Goal: Information Seeking & Learning: Learn about a topic

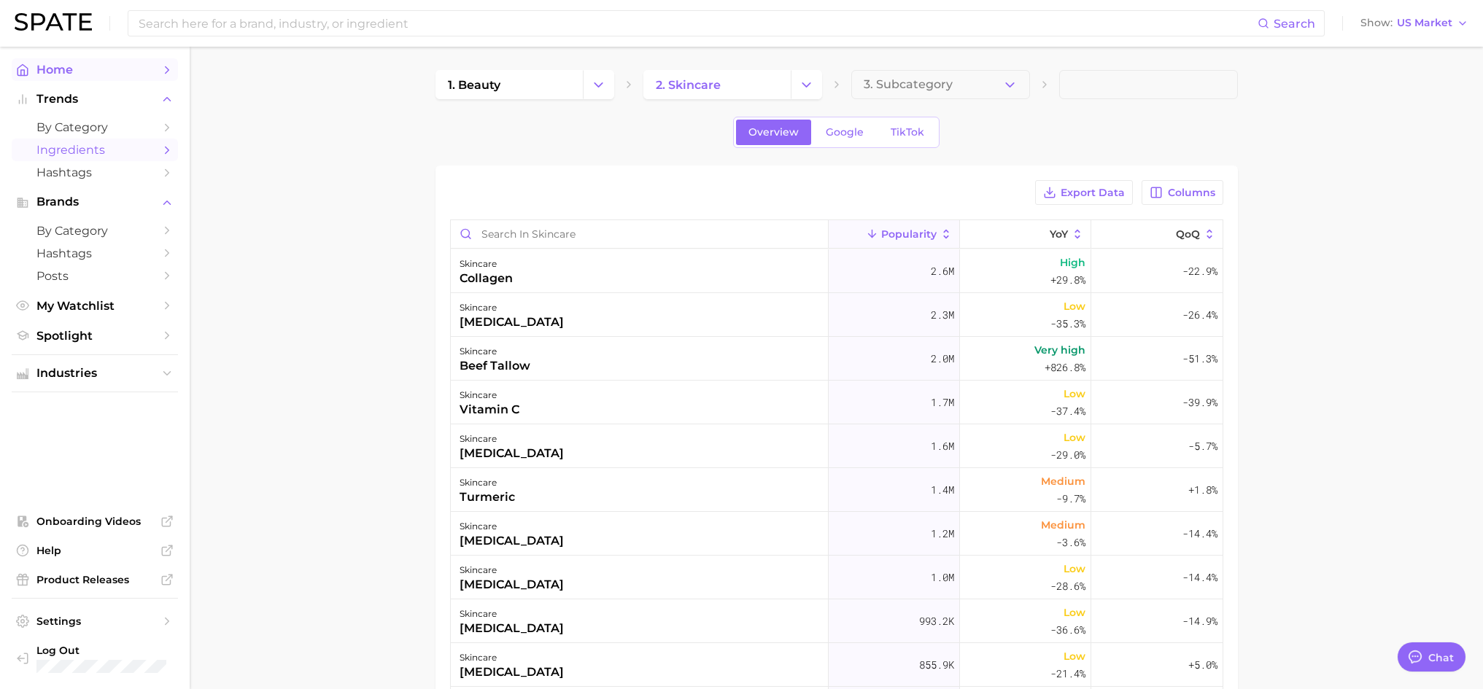
click at [74, 71] on span "Home" at bounding box center [94, 70] width 117 height 14
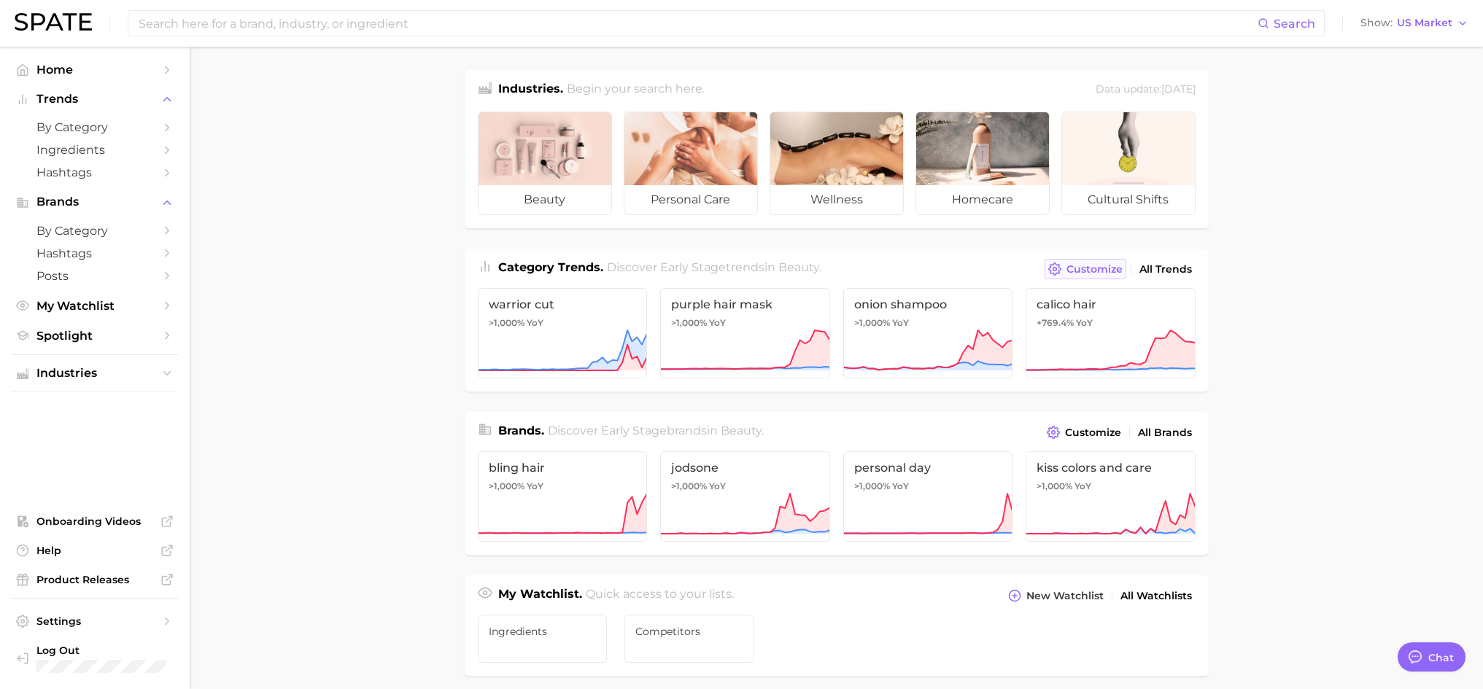
click at [1092, 267] on span "Customize" at bounding box center [1095, 269] width 56 height 12
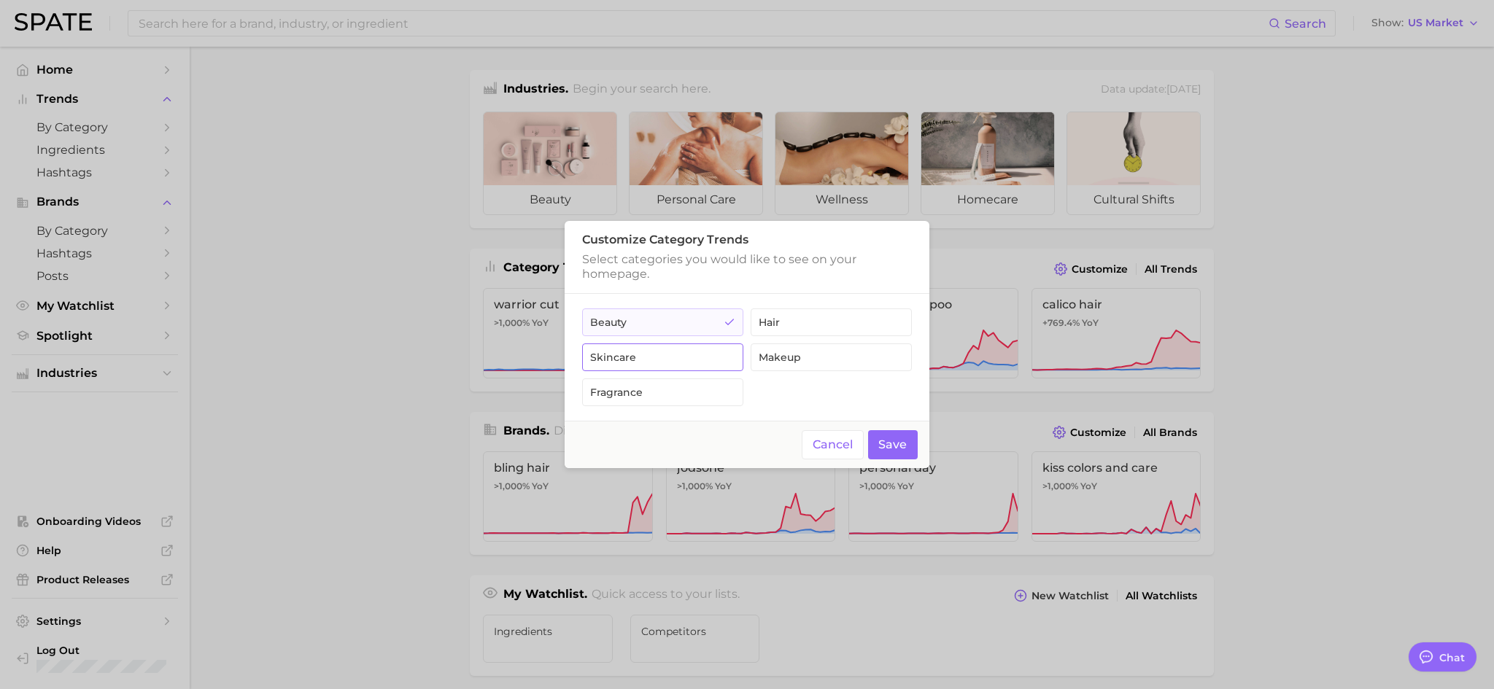
click at [624, 360] on button "skincare" at bounding box center [662, 358] width 161 height 28
click at [893, 444] on button "Save" at bounding box center [893, 445] width 50 height 30
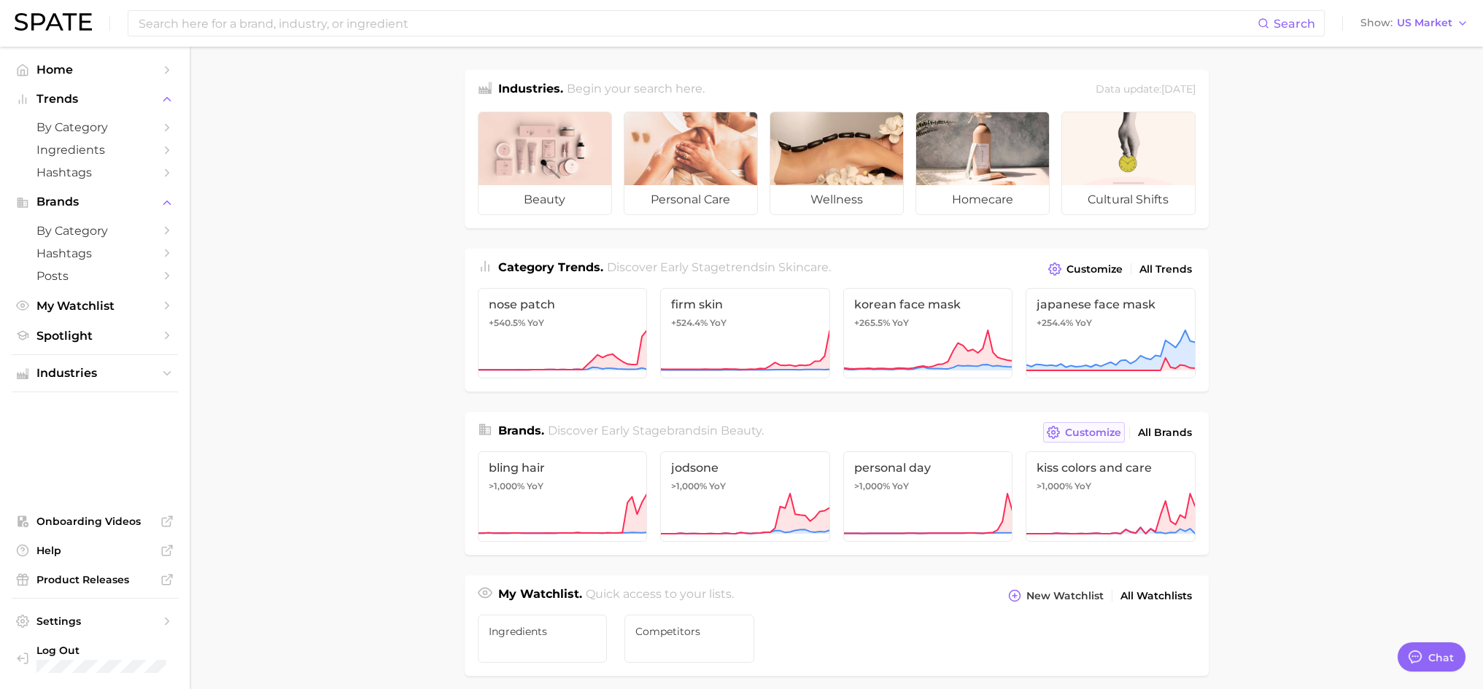
click at [1064, 440] on button "Customize" at bounding box center [1083, 432] width 81 height 20
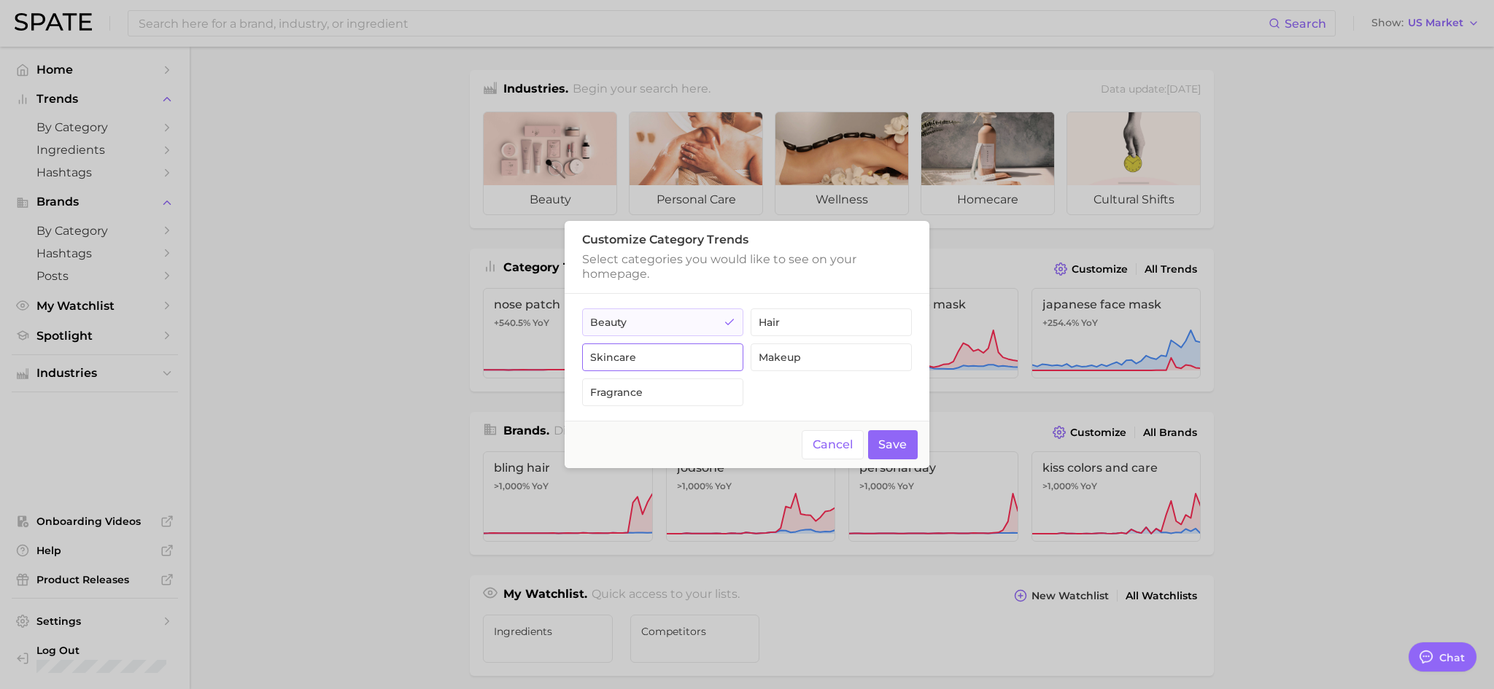
click at [675, 363] on button "skincare" at bounding box center [662, 358] width 161 height 28
click at [886, 438] on button "Save" at bounding box center [893, 445] width 50 height 30
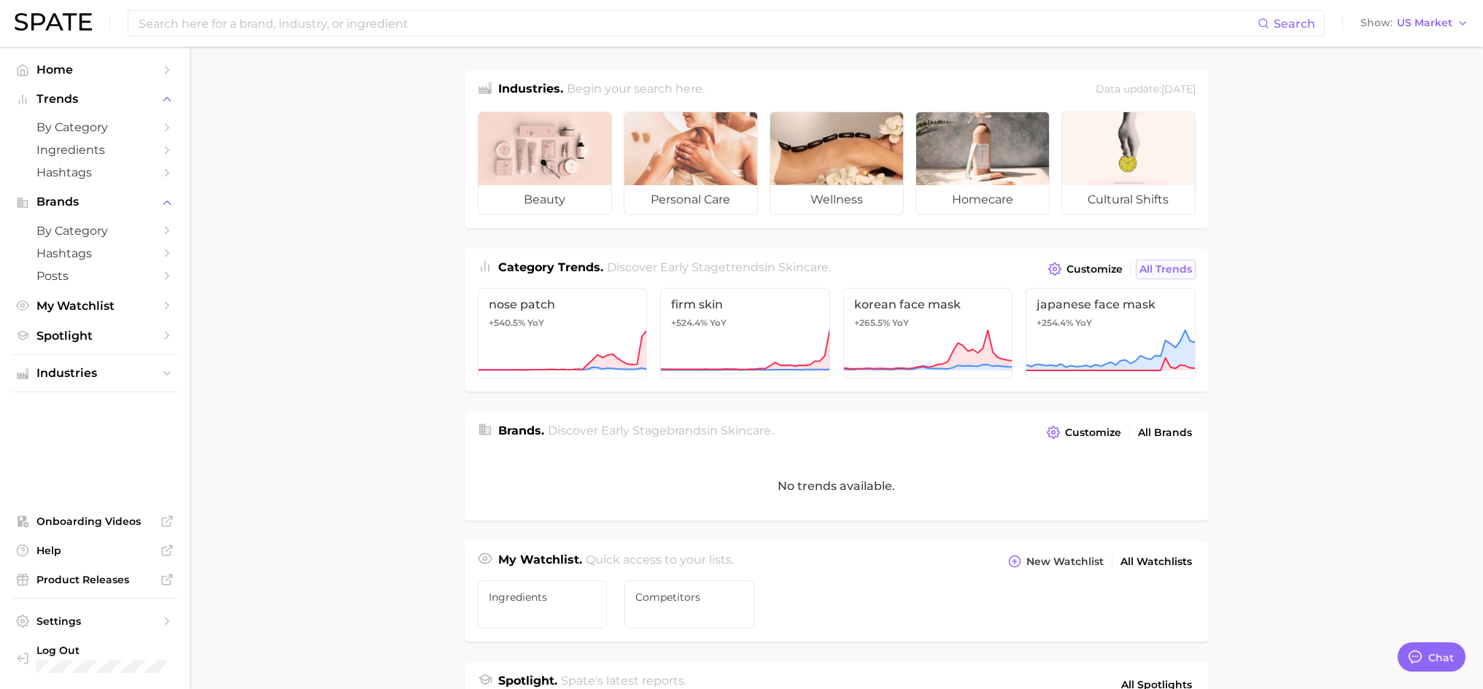
click at [1163, 268] on span "All Trends" at bounding box center [1166, 269] width 53 height 12
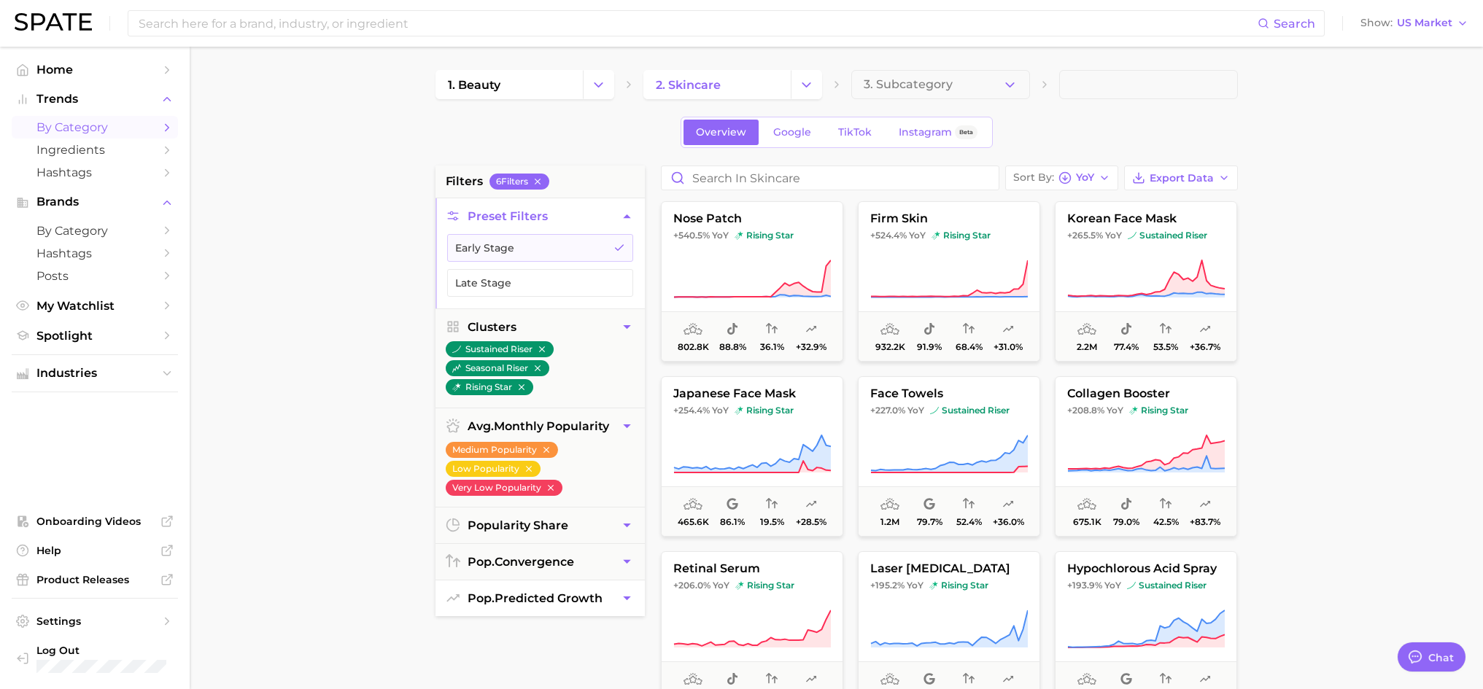
click at [571, 595] on span "pop. predicted growth" at bounding box center [535, 599] width 135 height 14
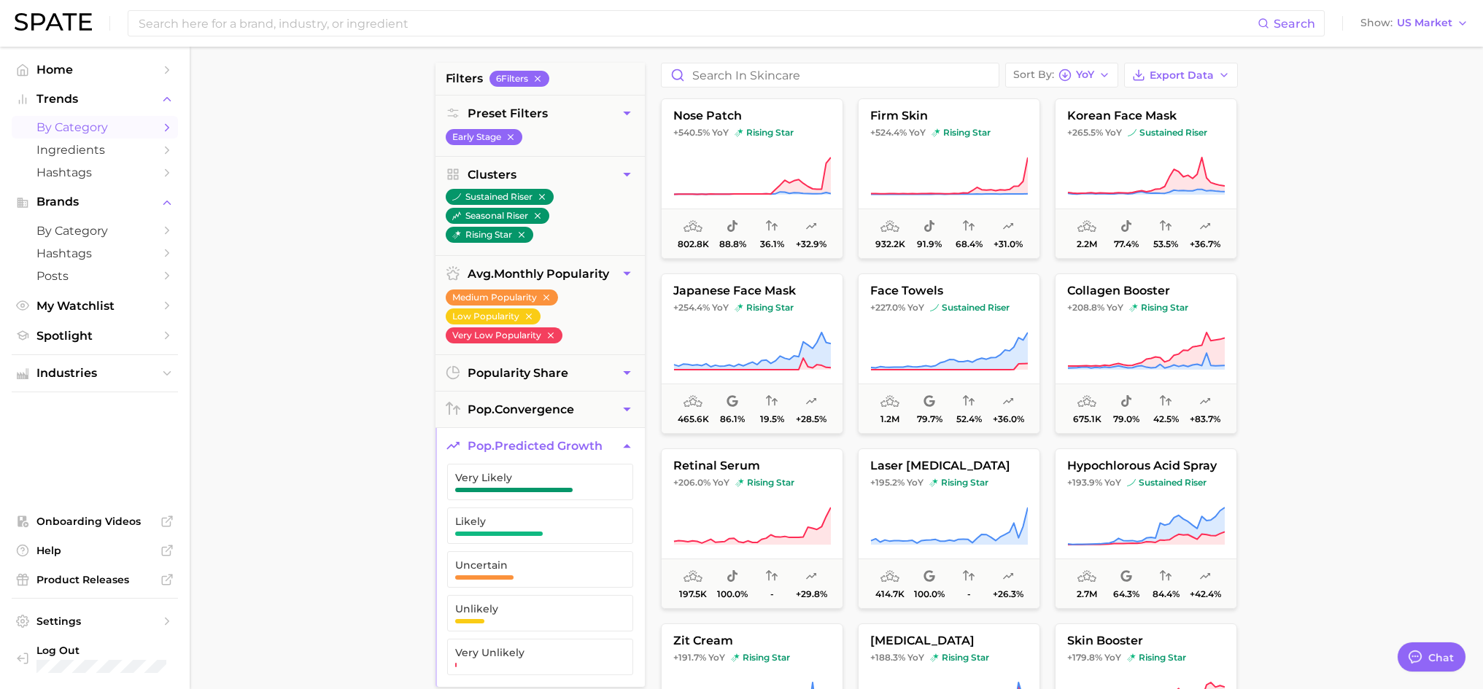
scroll to position [146, 0]
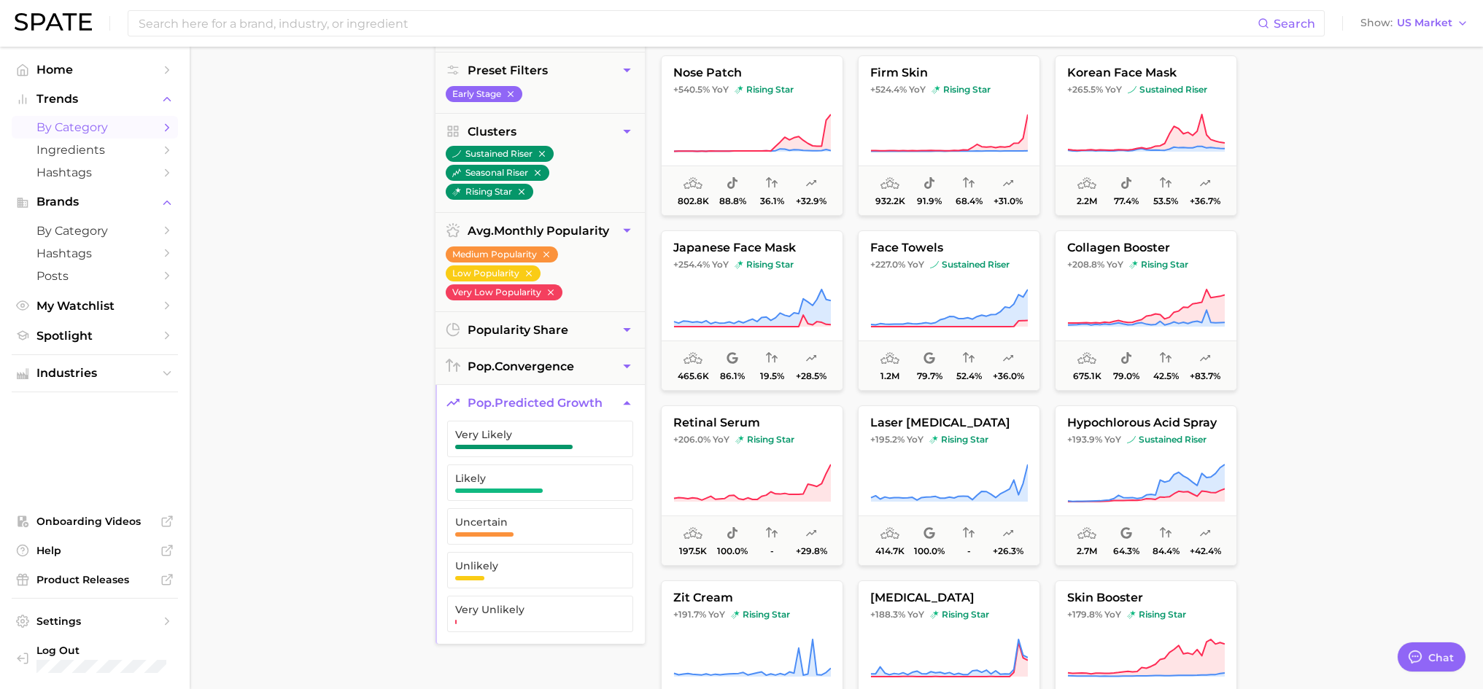
click at [633, 406] on icon "button" at bounding box center [626, 402] width 15 height 15
click at [560, 335] on span "popularity share" at bounding box center [518, 330] width 101 height 14
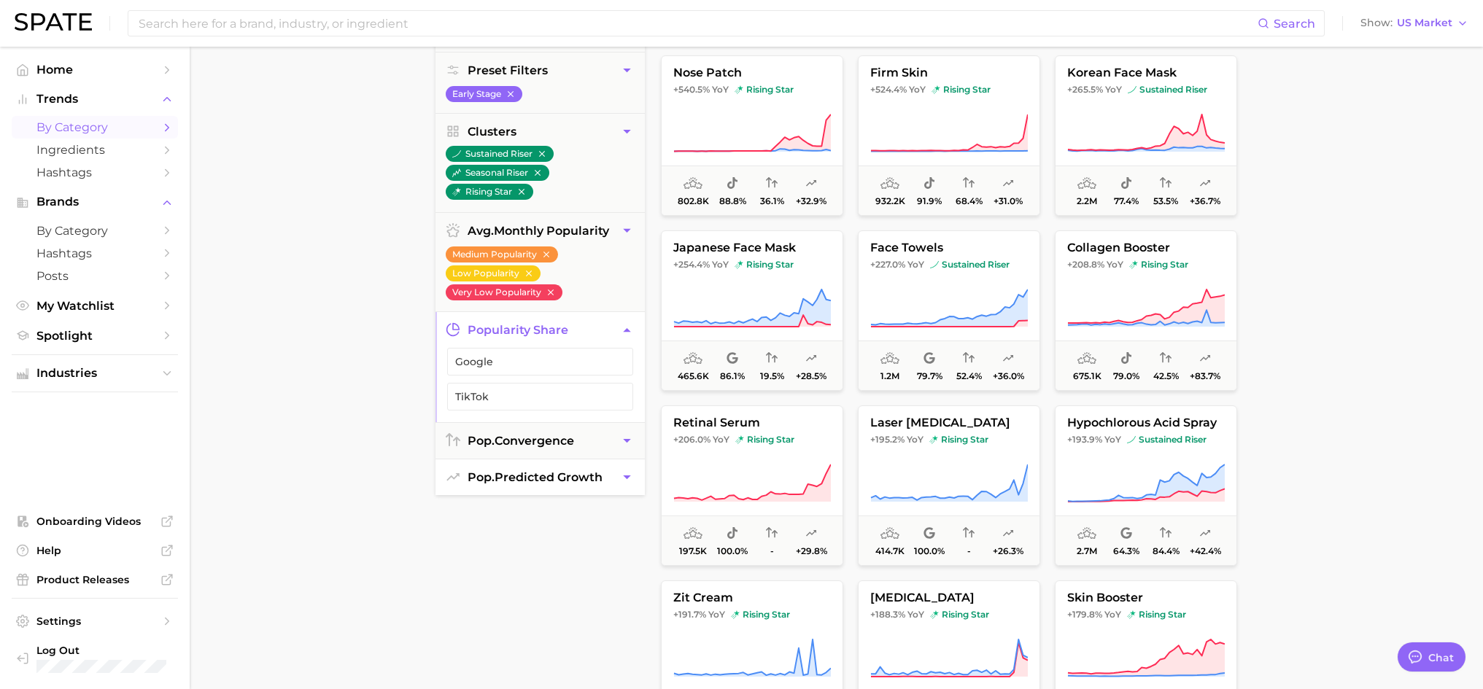
click at [560, 335] on span "popularity share" at bounding box center [518, 330] width 101 height 14
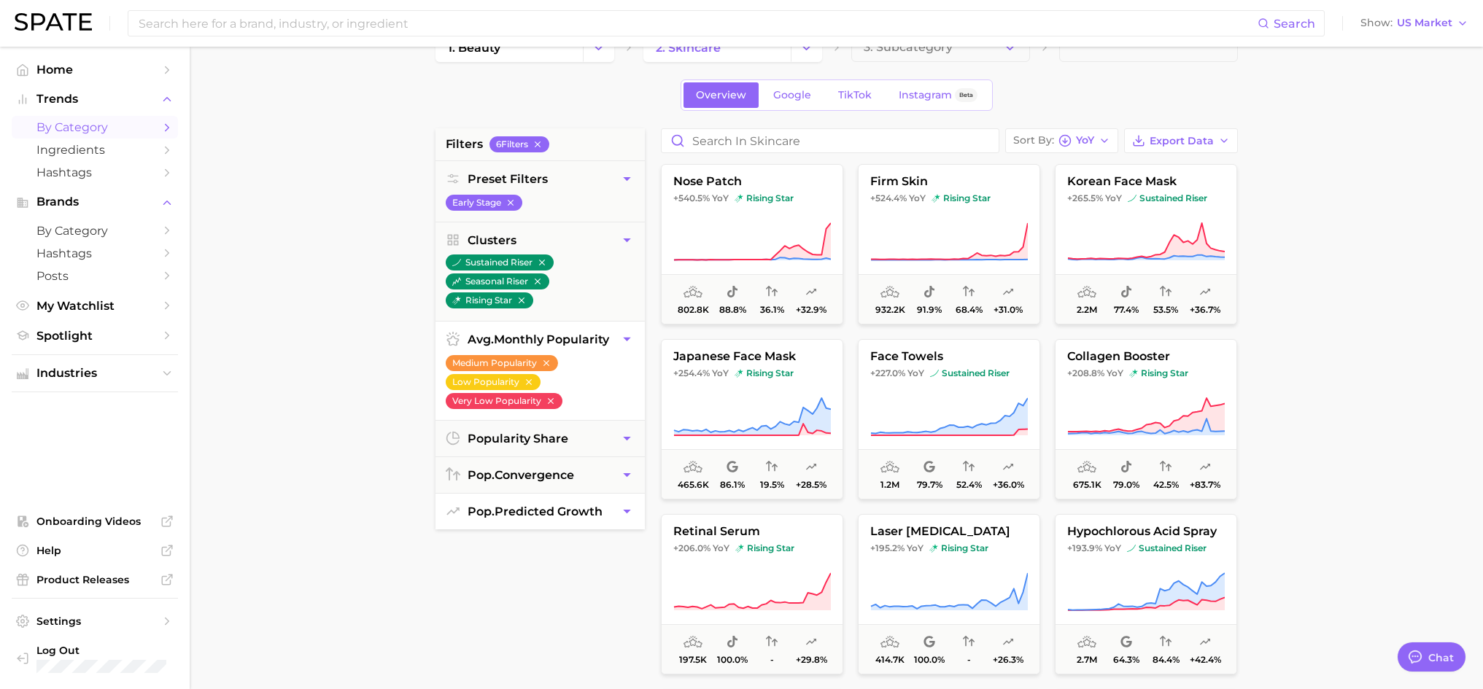
scroll to position [0, 0]
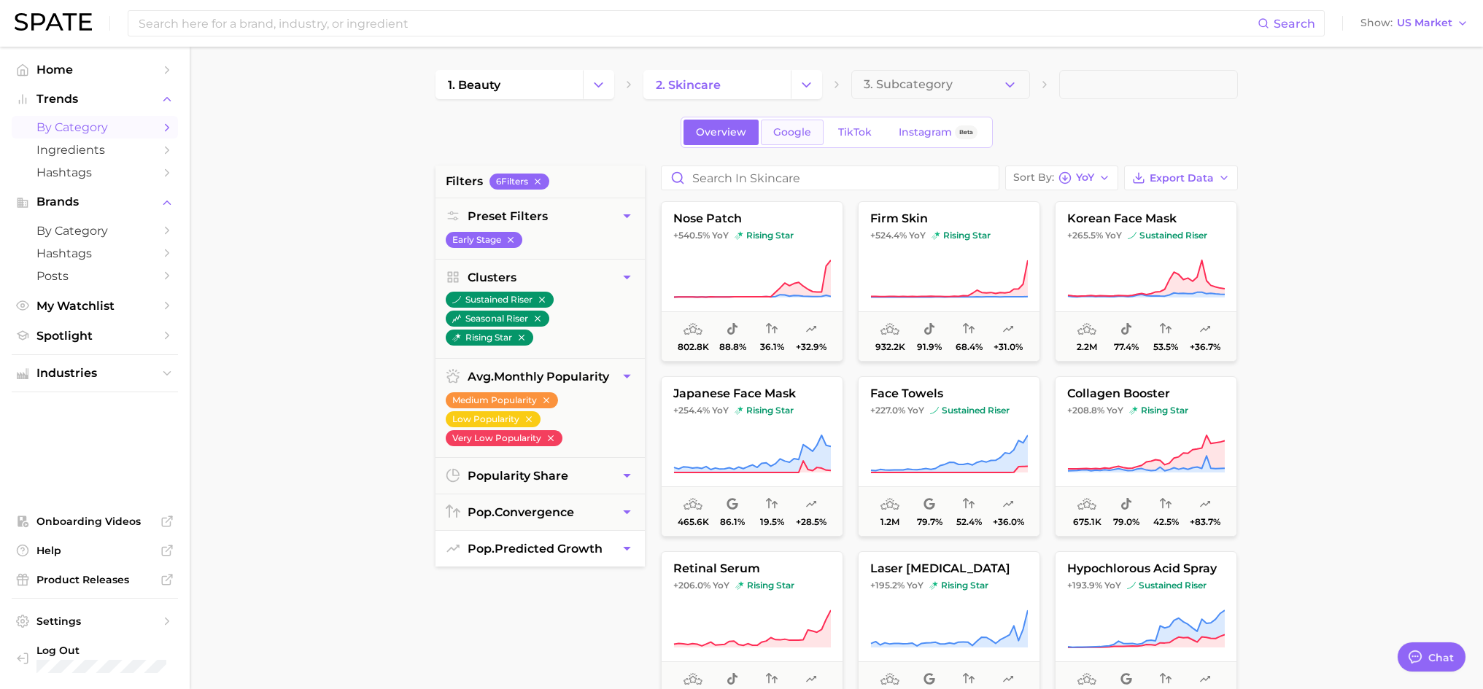
click at [805, 136] on span "Google" at bounding box center [792, 132] width 38 height 12
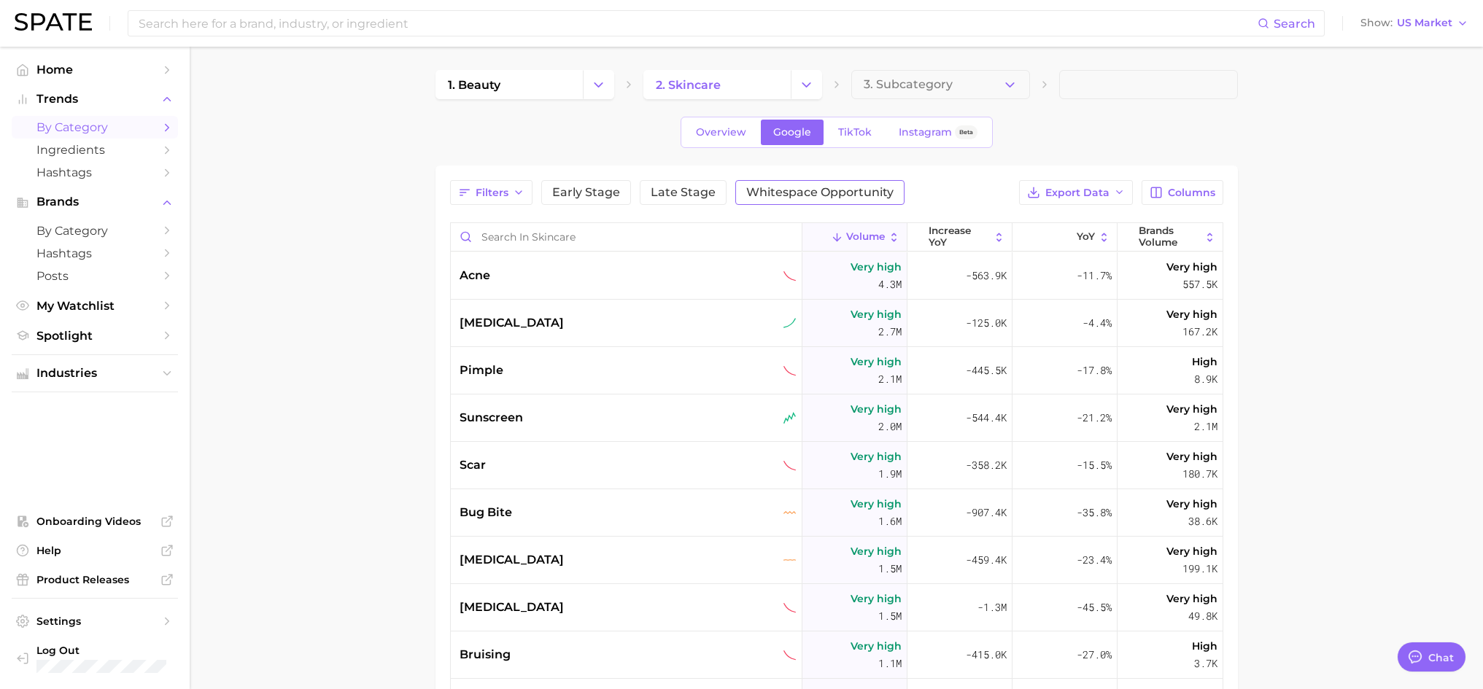
click at [841, 195] on span "Whitespace Opportunity" at bounding box center [819, 193] width 147 height 12
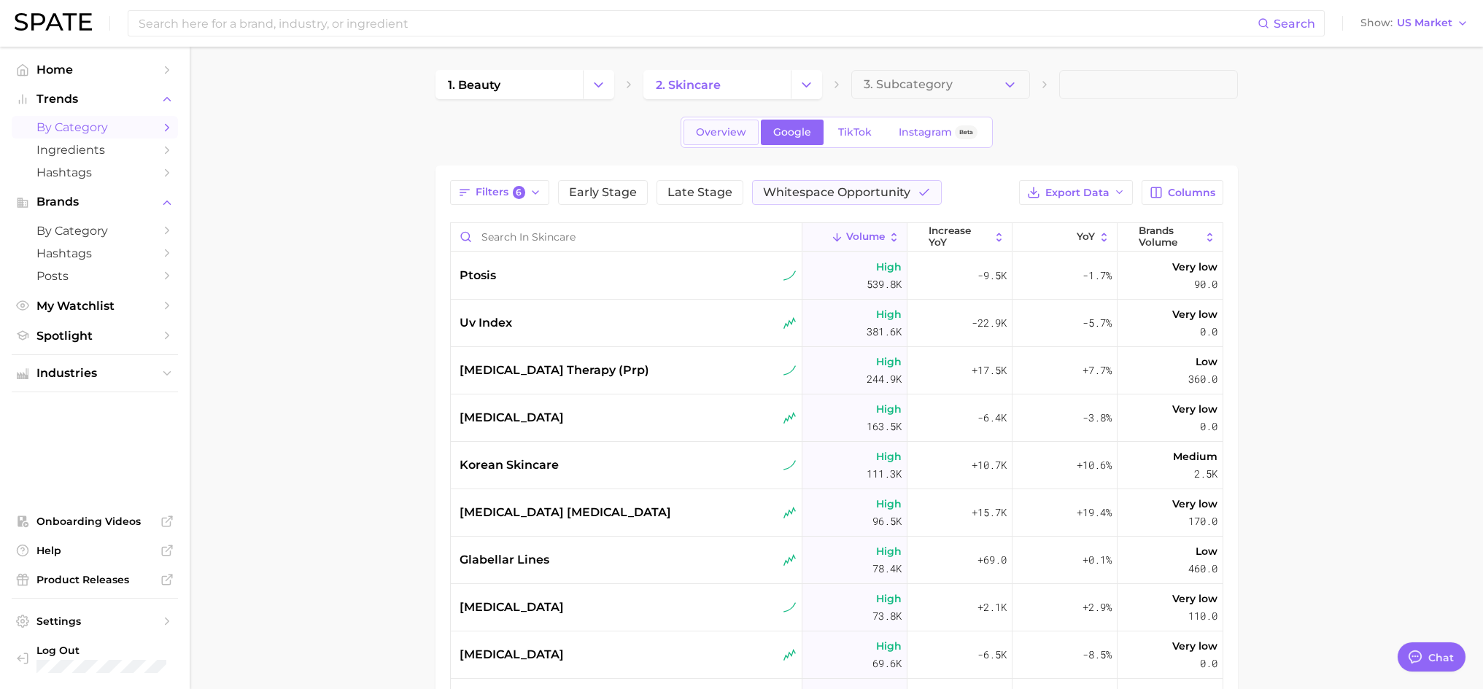
click at [716, 142] on link "Overview" at bounding box center [721, 133] width 75 height 26
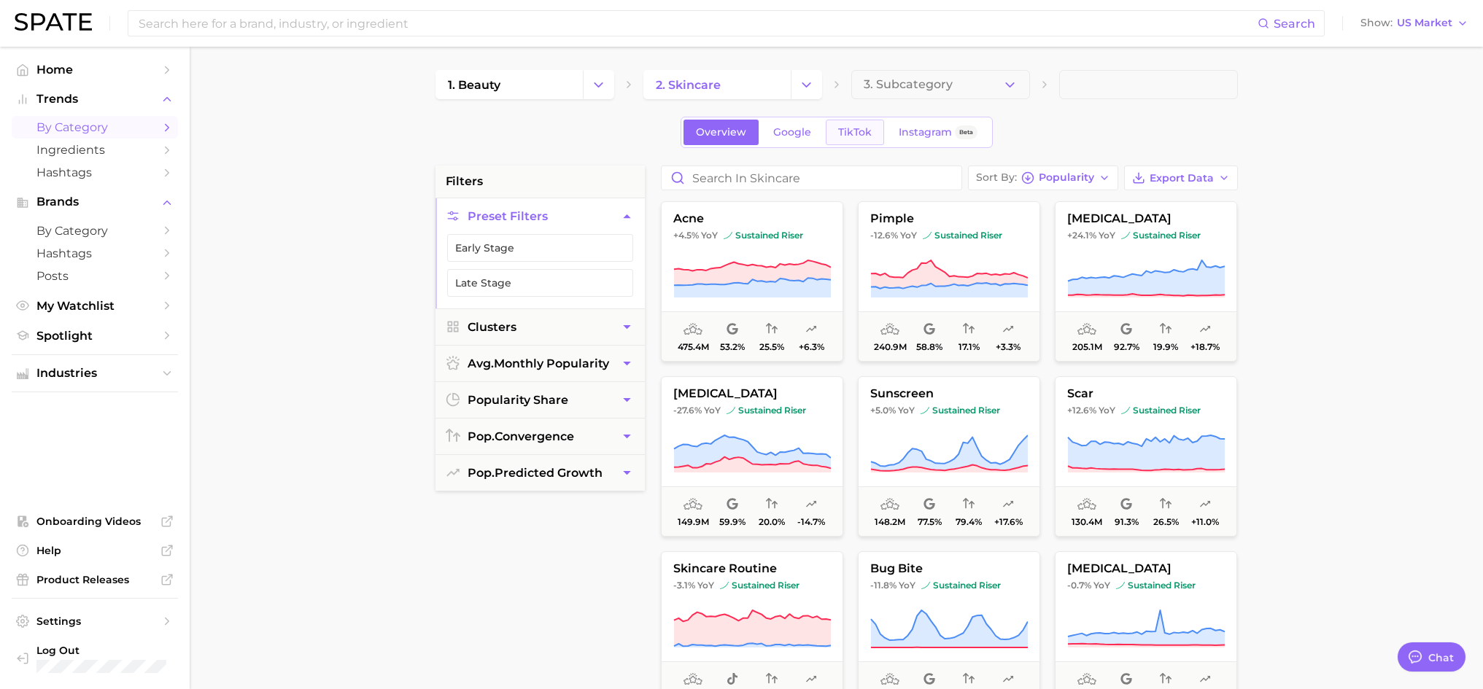
click at [865, 133] on span "TikTok" at bounding box center [855, 132] width 34 height 12
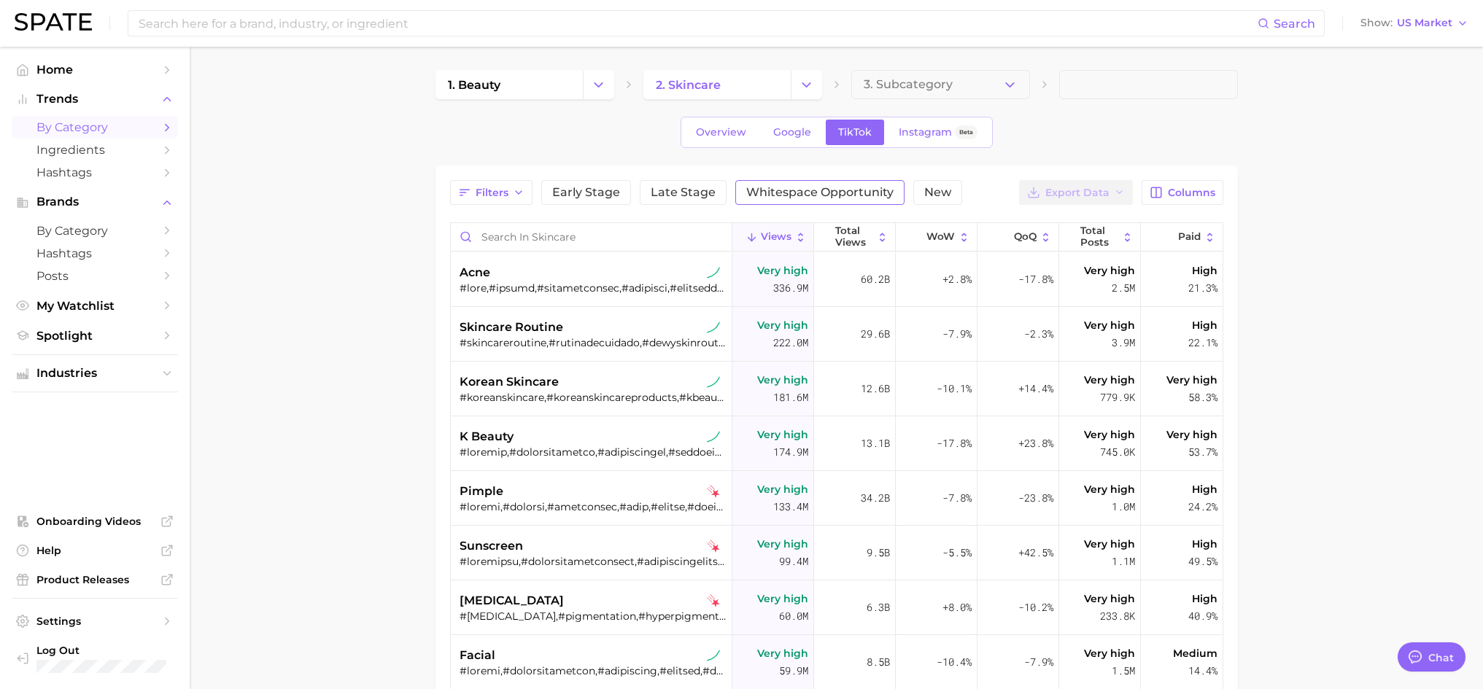
type textarea "x"
click at [819, 193] on span "Whitespace Opportunity" at bounding box center [819, 193] width 147 height 12
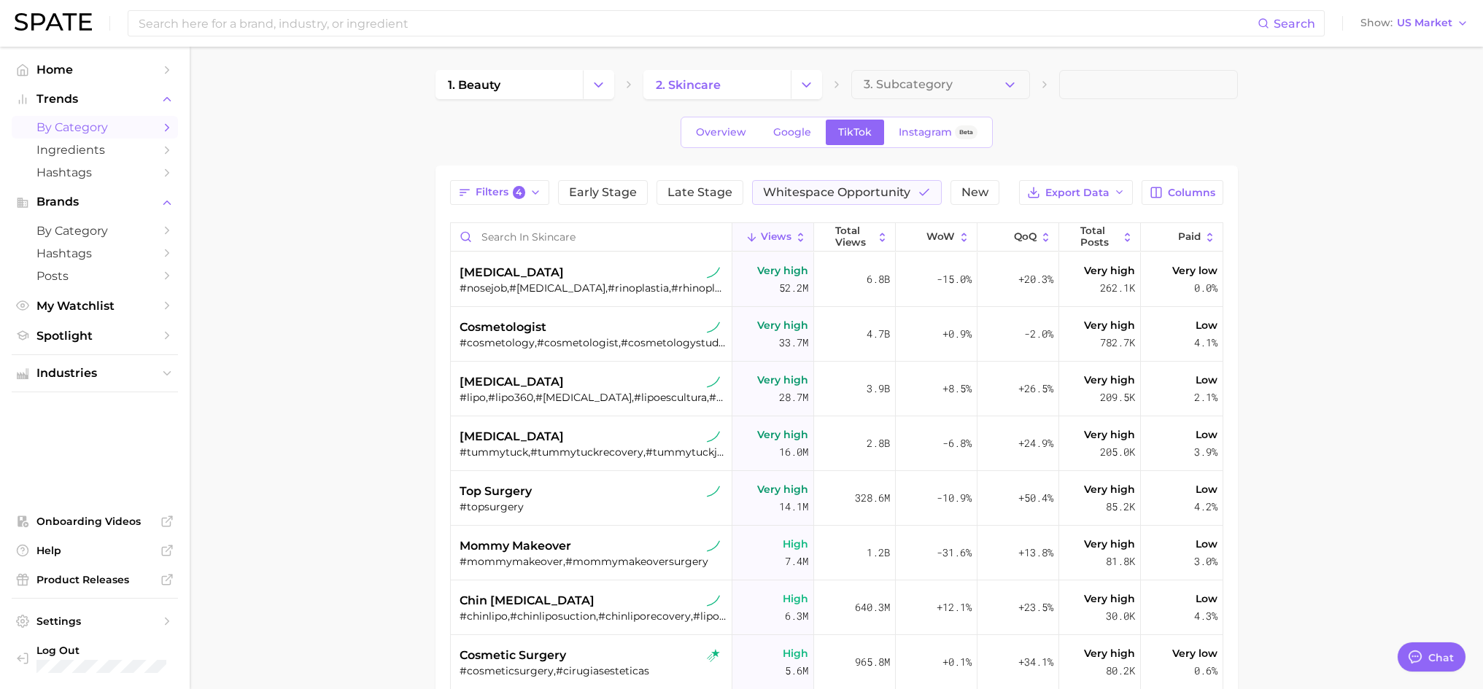
click at [1350, 163] on main "1. beauty 2. skincare 3. Subcategory Overview Google TikTok Instagram Beta Filt…" at bounding box center [837, 523] width 1294 height 953
drag, startPoint x: 1123, startPoint y: 119, endPoint x: 1072, endPoint y: 107, distance: 52.6
click at [1124, 119] on div "Overview Google TikTok Instagram Beta" at bounding box center [837, 132] width 803 height 31
click at [74, 101] on span "Trends" at bounding box center [94, 99] width 117 height 13
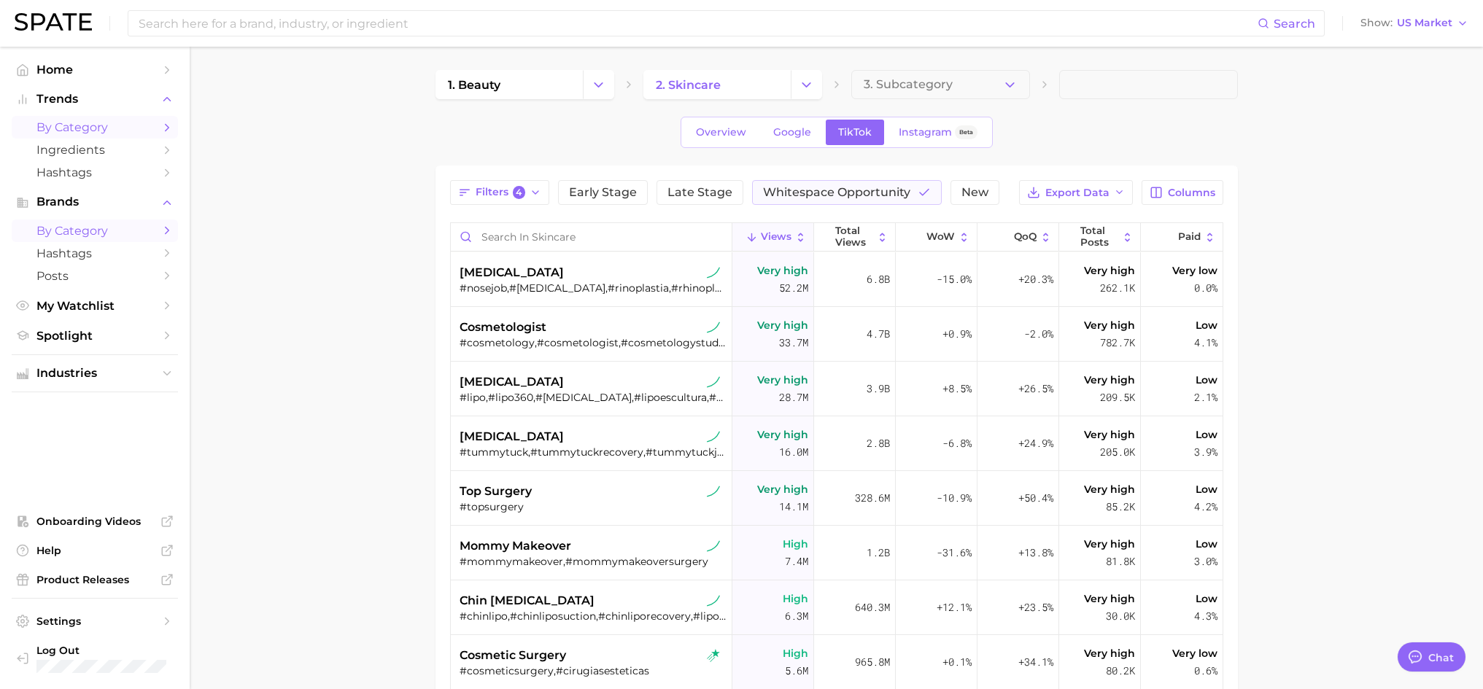
click at [96, 221] on link "by Category" at bounding box center [95, 231] width 166 height 23
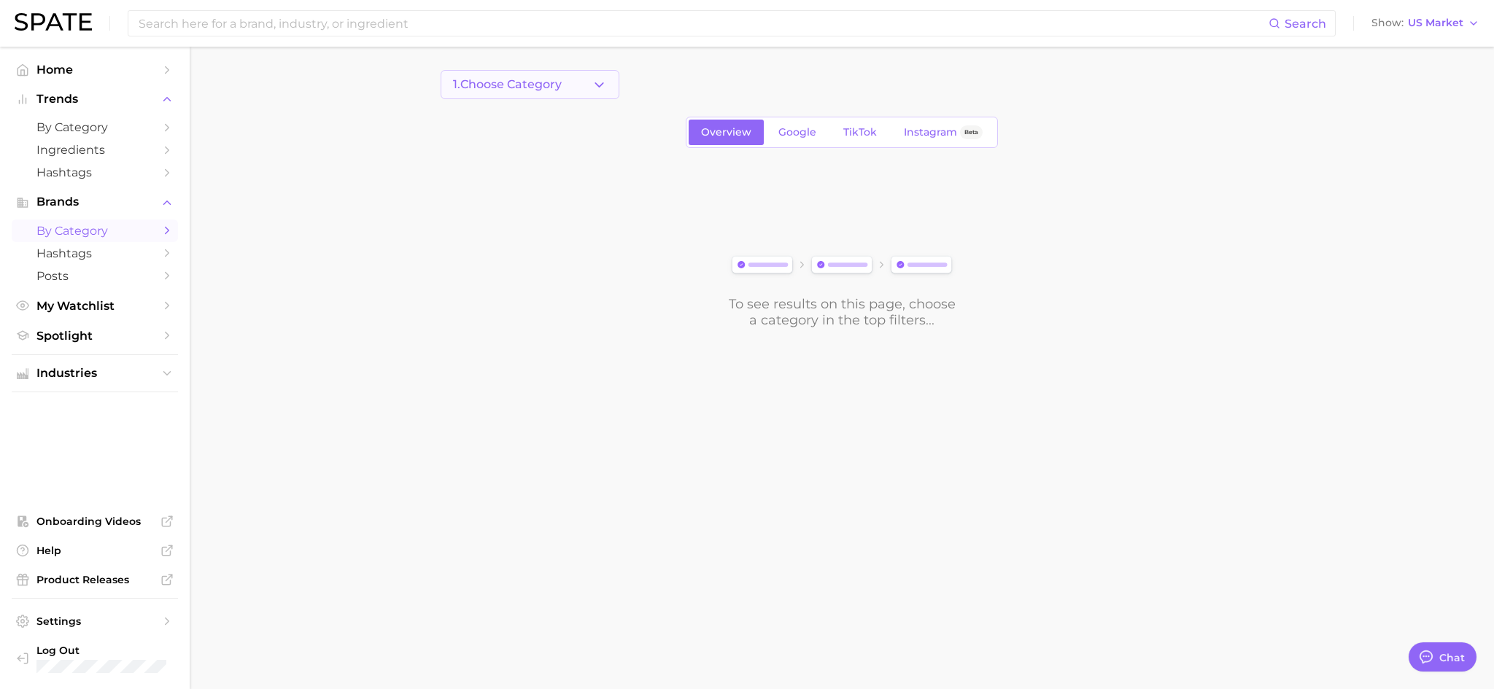
click at [567, 93] on button "1. Choose Category" at bounding box center [530, 84] width 179 height 29
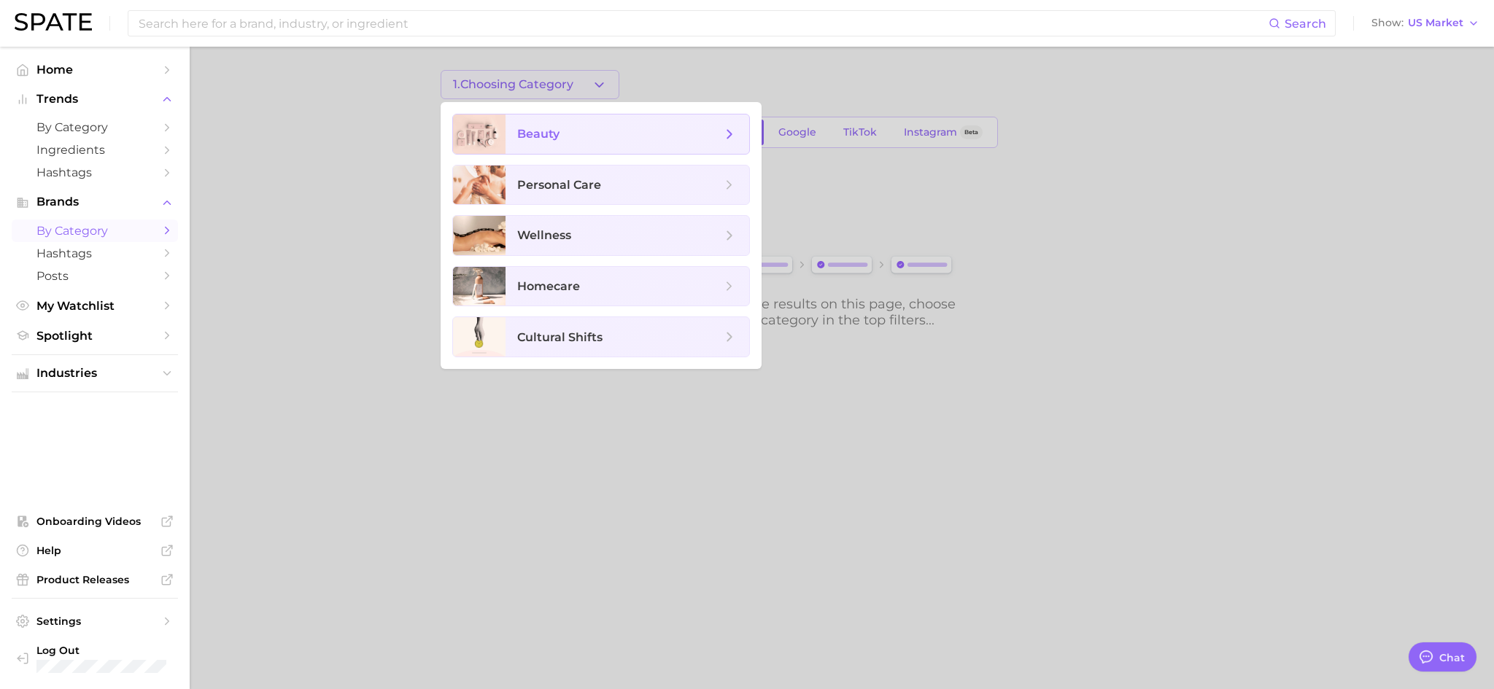
click at [648, 142] on span "beauty" at bounding box center [619, 134] width 204 height 16
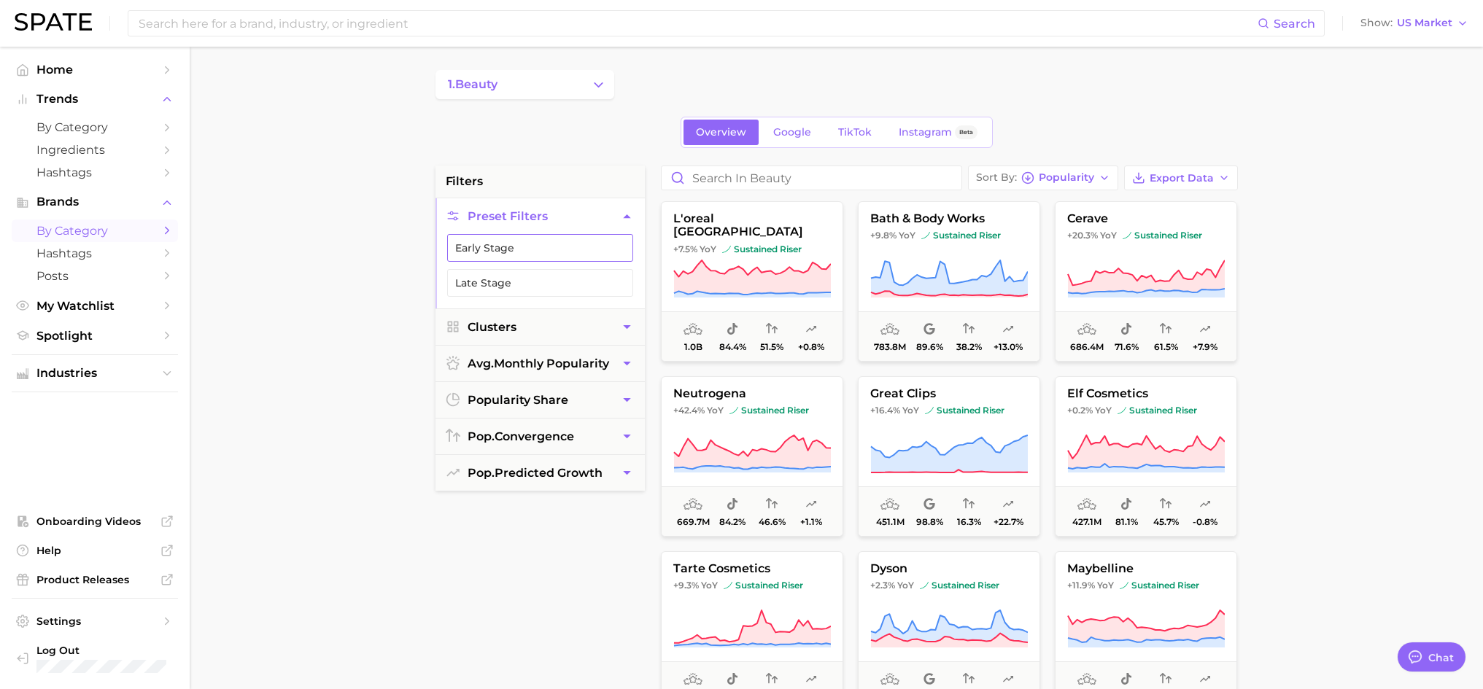
click at [523, 250] on button "Early Stage" at bounding box center [540, 248] width 186 height 28
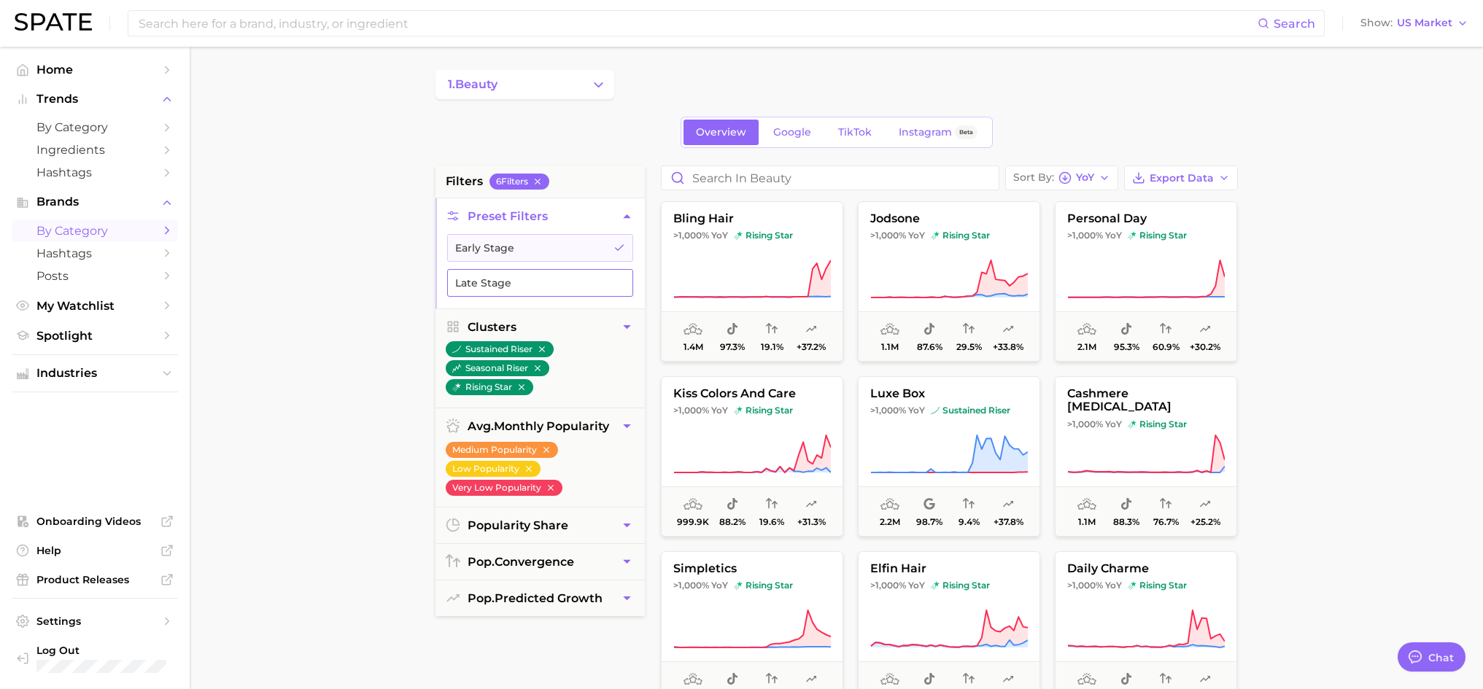
click at [523, 283] on button "Late Stage" at bounding box center [540, 283] width 186 height 28
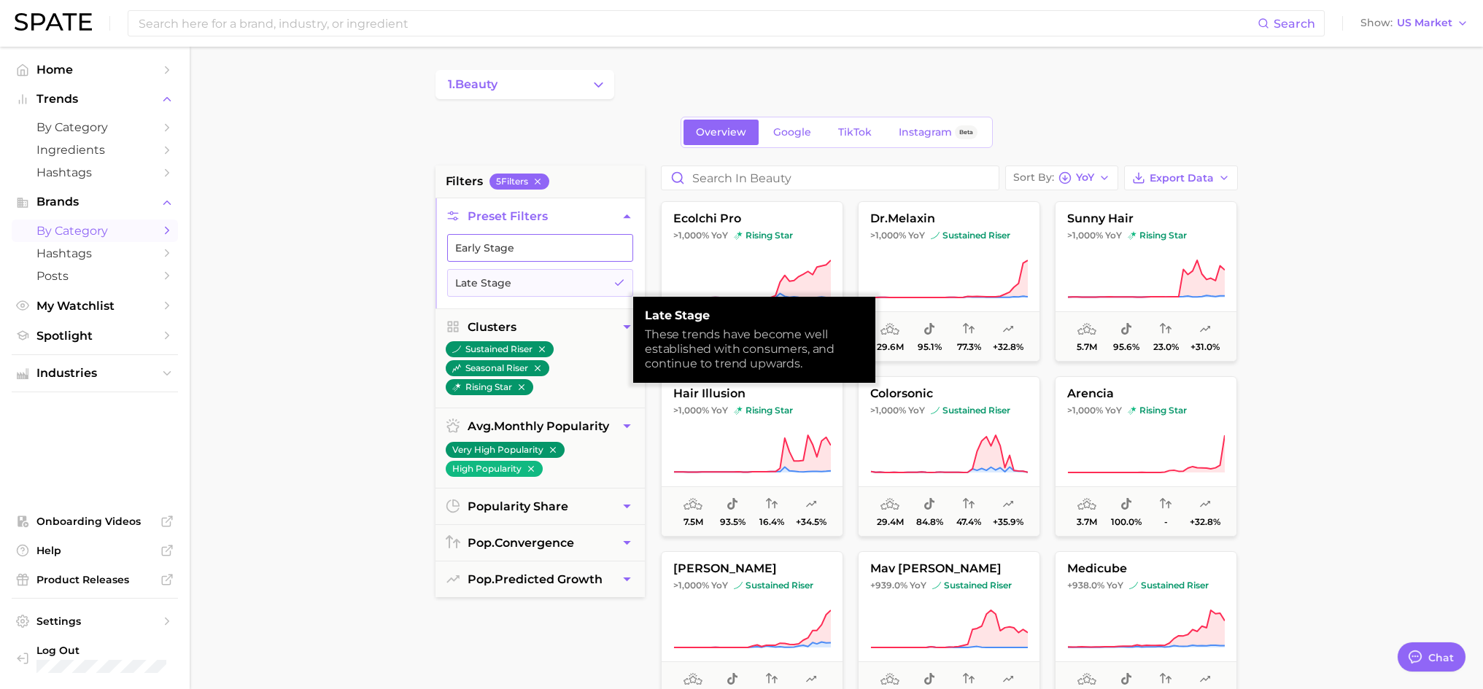
click at [507, 255] on button "Early Stage" at bounding box center [540, 248] width 186 height 28
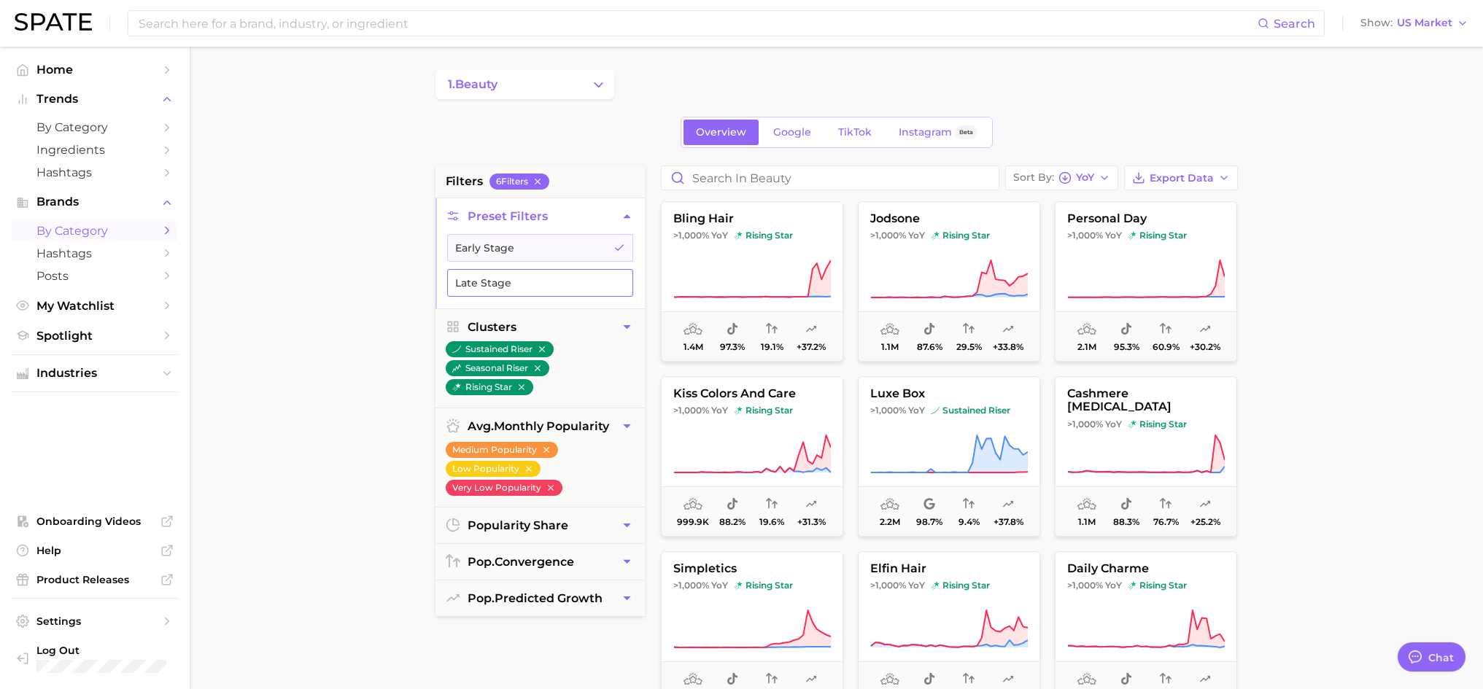
click at [517, 280] on button "Late Stage" at bounding box center [540, 283] width 186 height 28
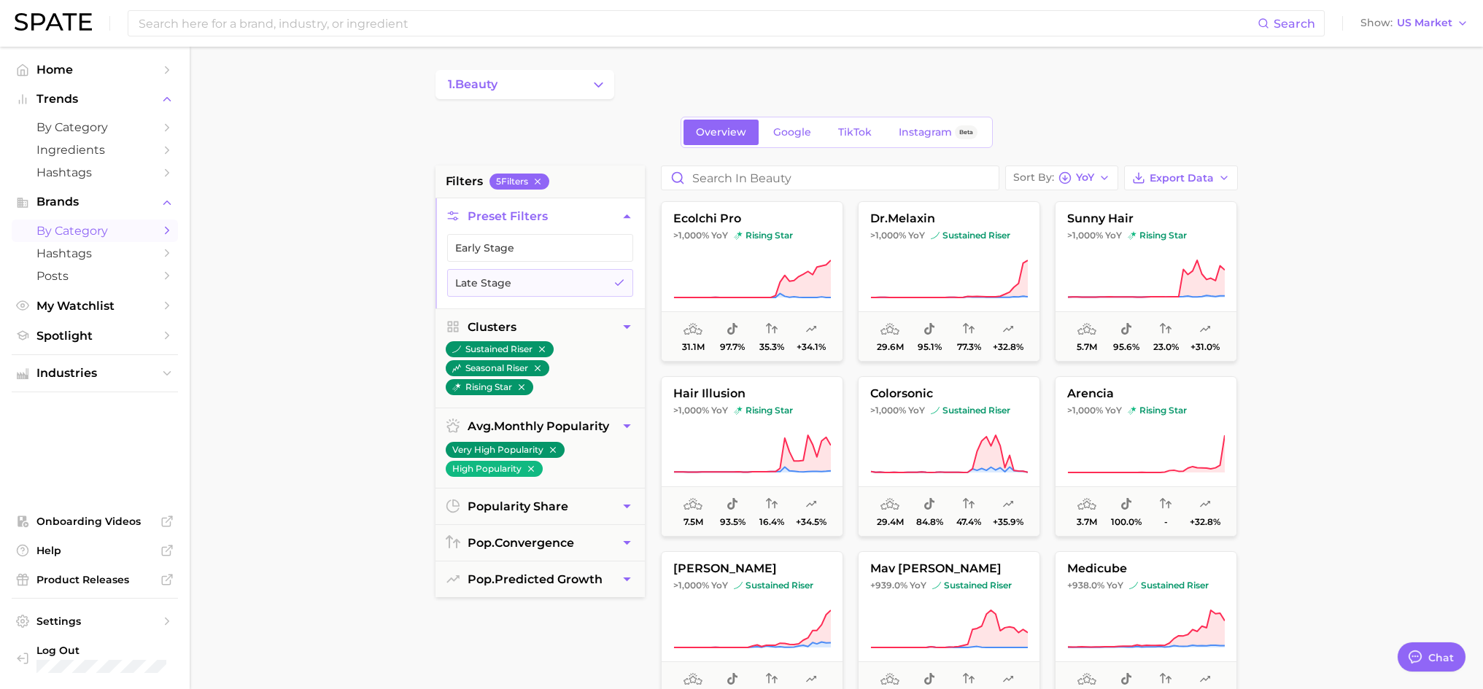
click at [497, 220] on span "Preset Filters" at bounding box center [508, 216] width 80 height 14
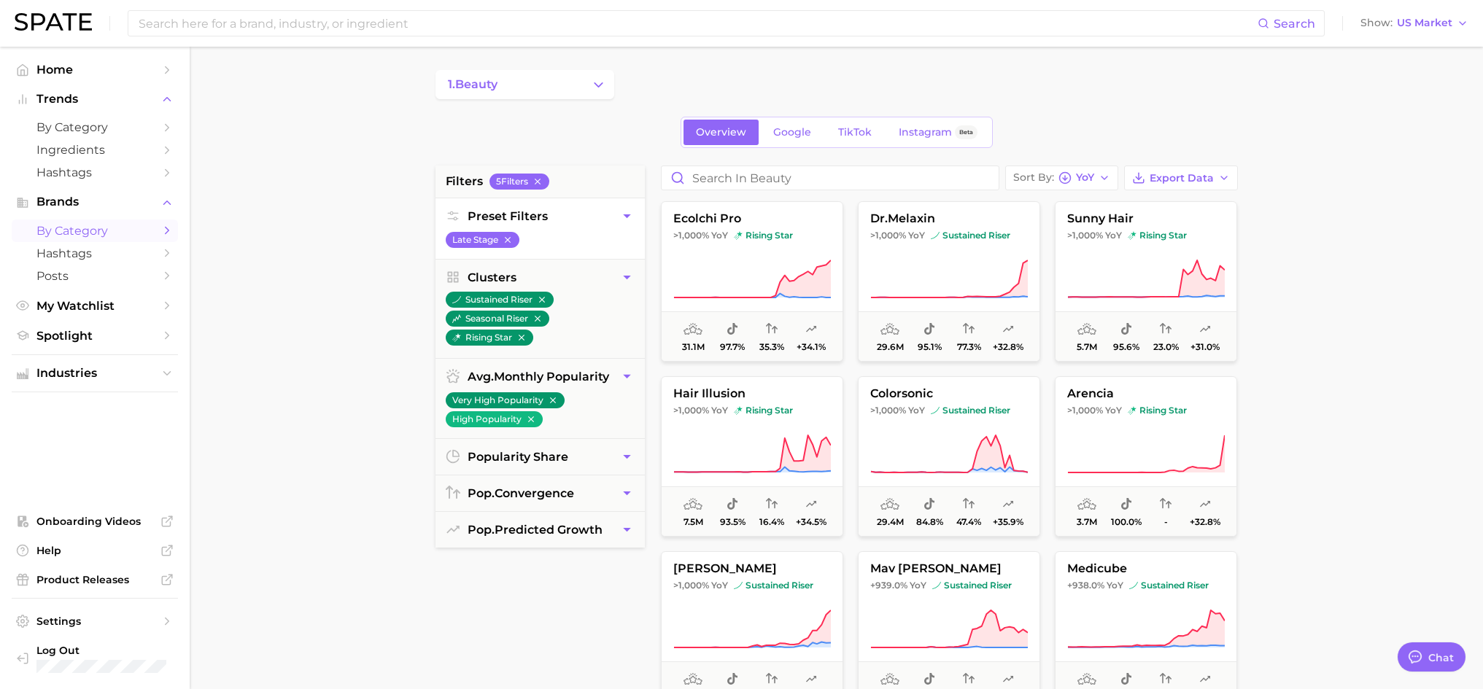
click at [510, 231] on li "Late Stage" at bounding box center [483, 239] width 74 height 19
click at [511, 241] on icon "button" at bounding box center [508, 240] width 10 height 10
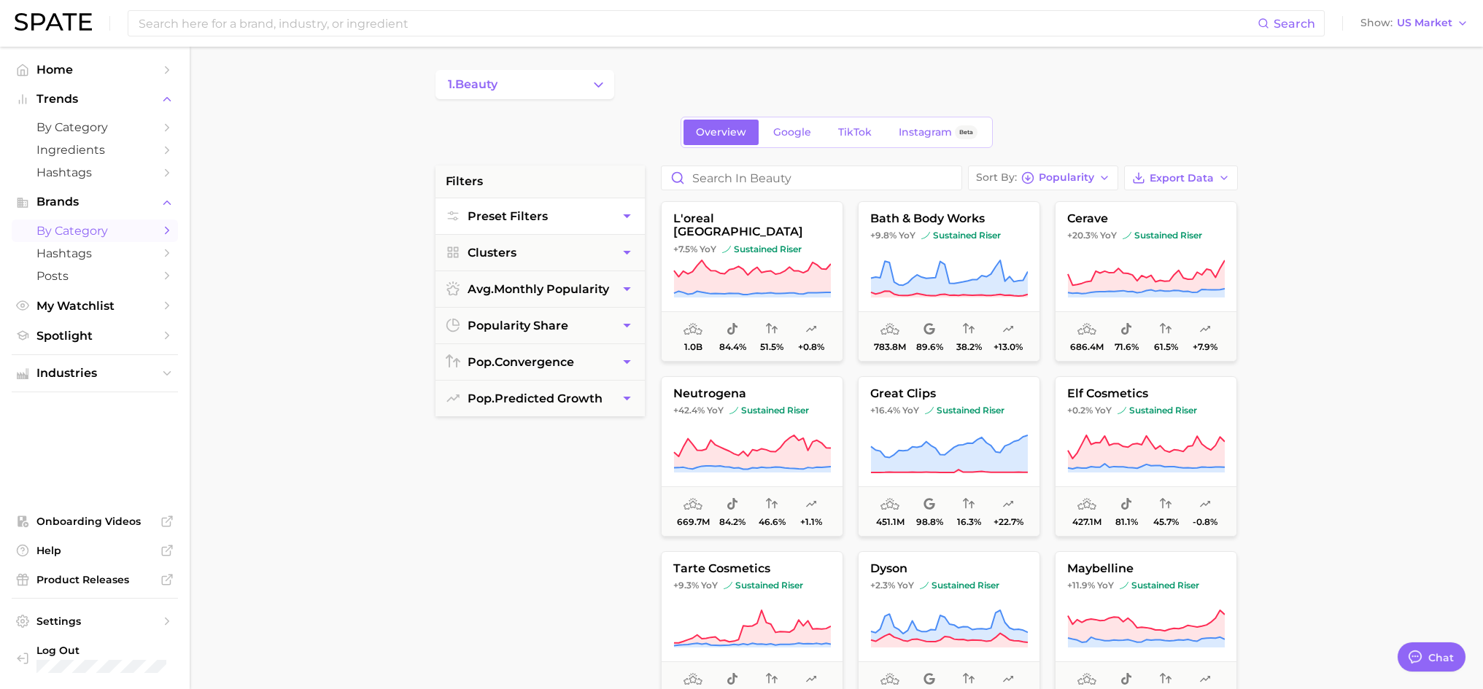
click at [1293, 246] on main "1. beauty Overview Google TikTok Instagram Beta filters Preset Filters Clusters…" at bounding box center [837, 600] width 1294 height 1107
click at [538, 258] on button "Clusters" at bounding box center [540, 253] width 209 height 36
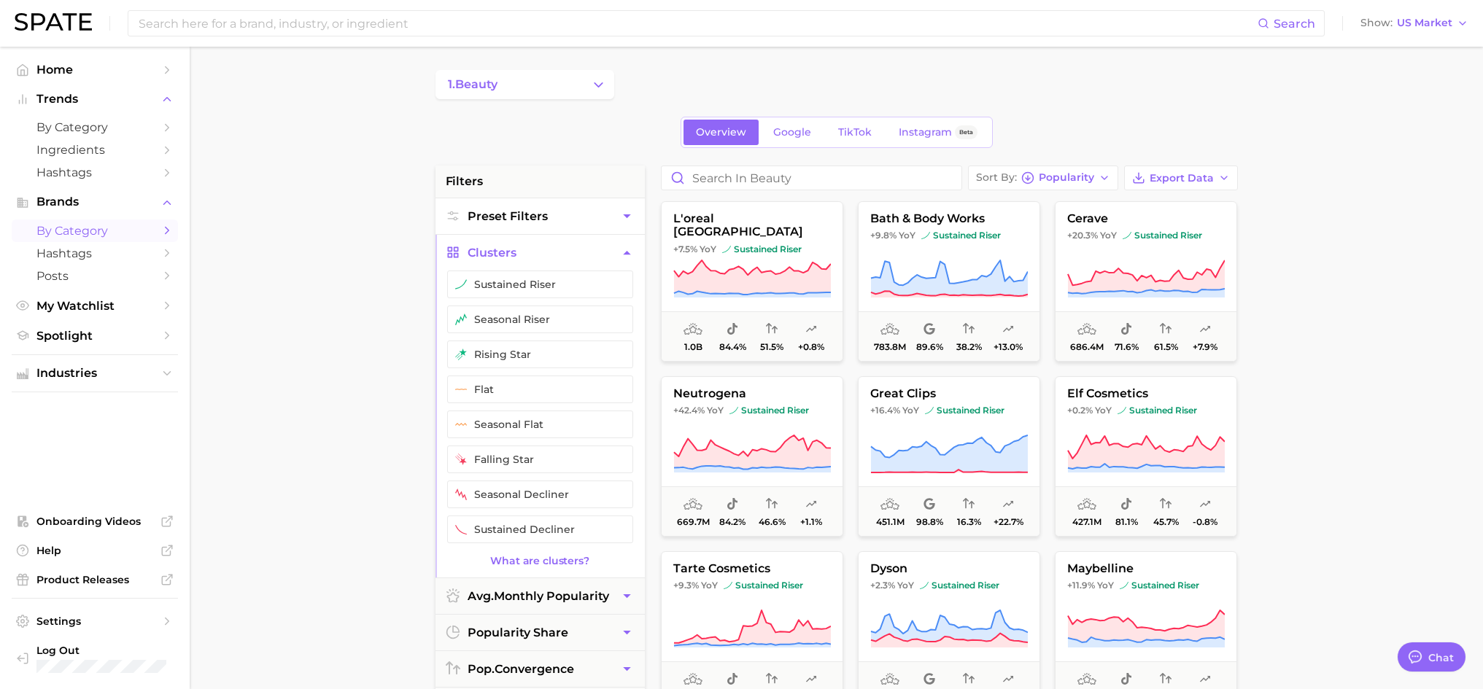
click at [629, 256] on icon "button" at bounding box center [626, 252] width 15 height 15
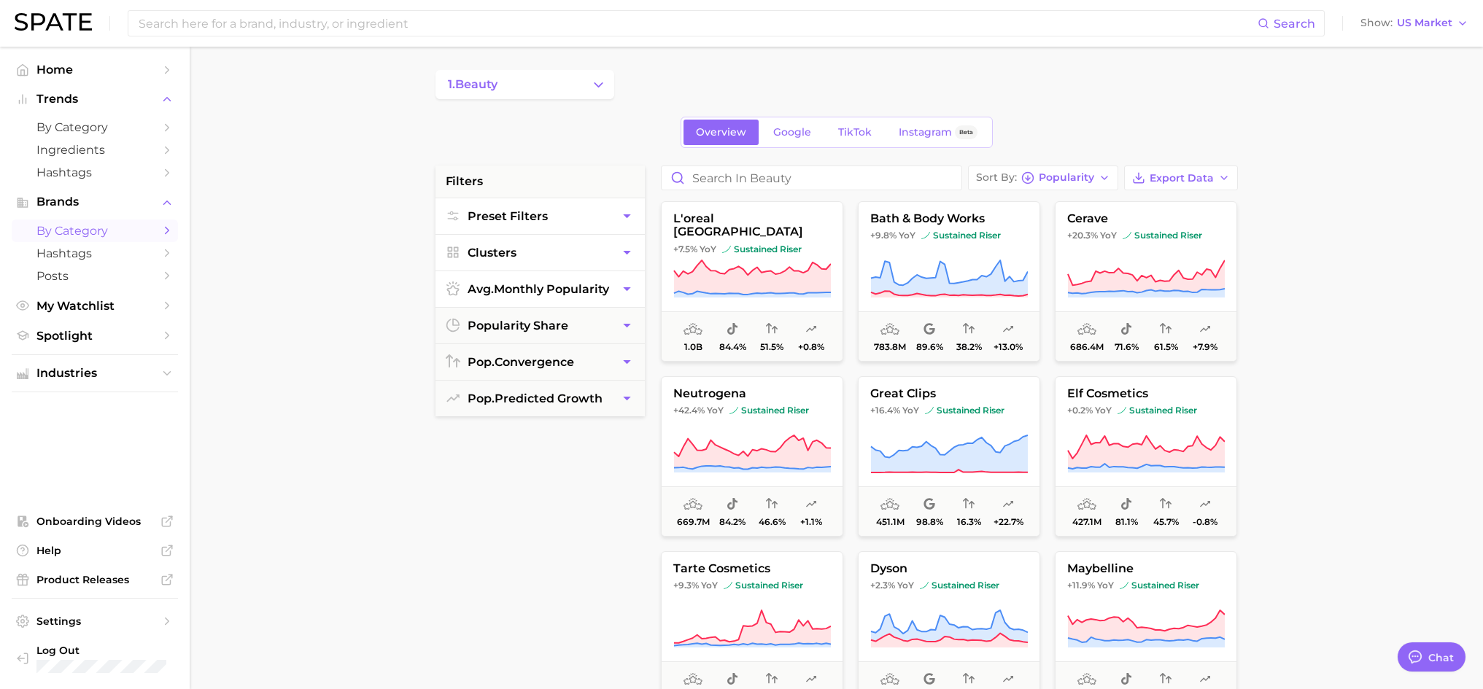
click at [619, 286] on icon "button" at bounding box center [626, 289] width 15 height 15
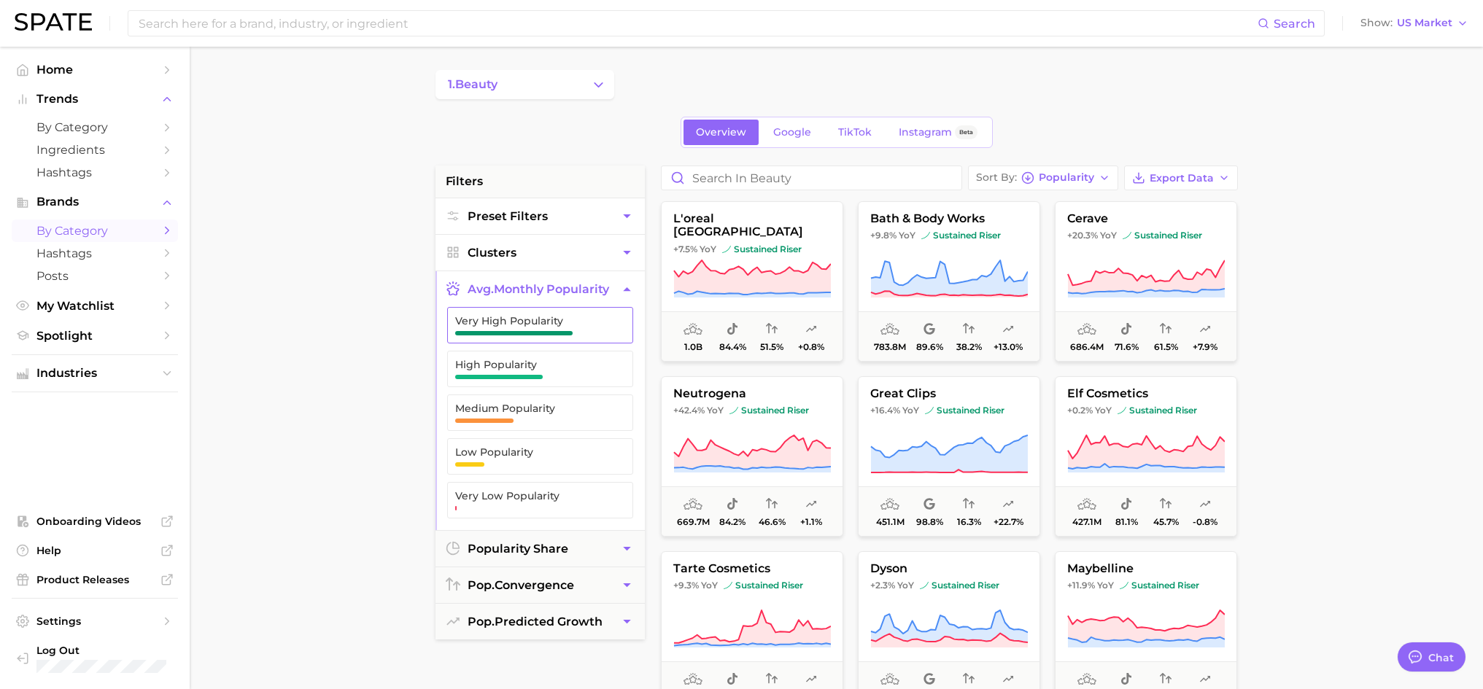
click at [558, 325] on span "Very High Popularity" at bounding box center [528, 321] width 147 height 12
click at [614, 322] on icon "button" at bounding box center [620, 326] width 12 height 12
click at [630, 290] on icon "button" at bounding box center [626, 289] width 15 height 15
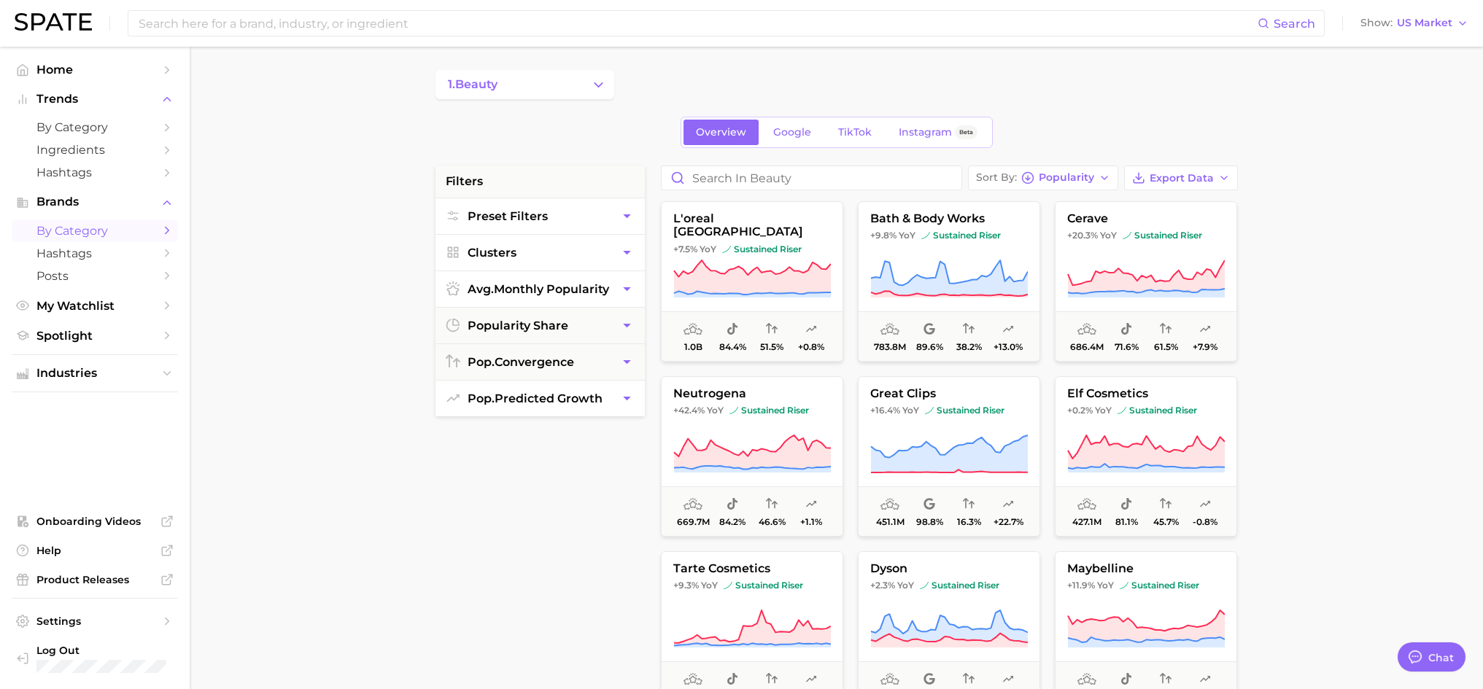
click at [623, 393] on icon "button" at bounding box center [626, 398] width 15 height 15
click at [1080, 177] on span "Popularity" at bounding box center [1066, 178] width 55 height 8
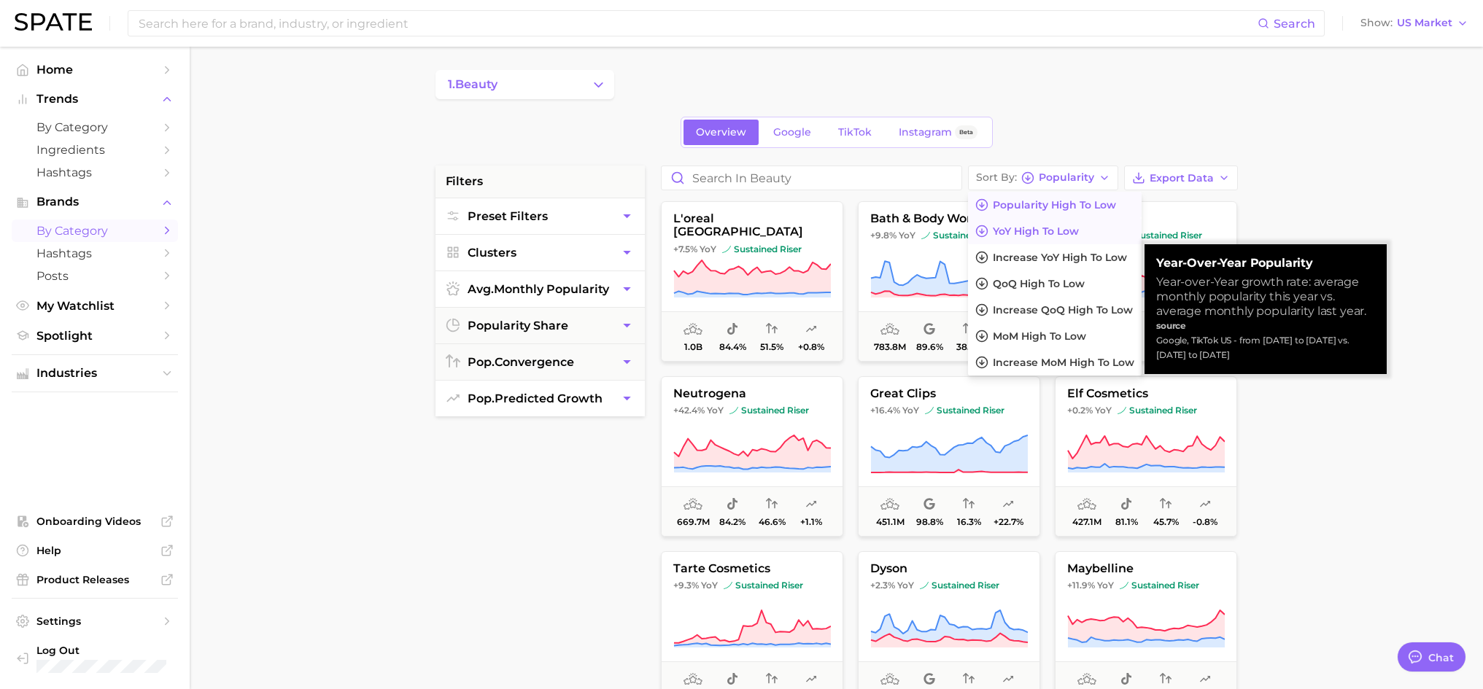
click at [1079, 234] on span "YoY high to low" at bounding box center [1036, 231] width 86 height 12
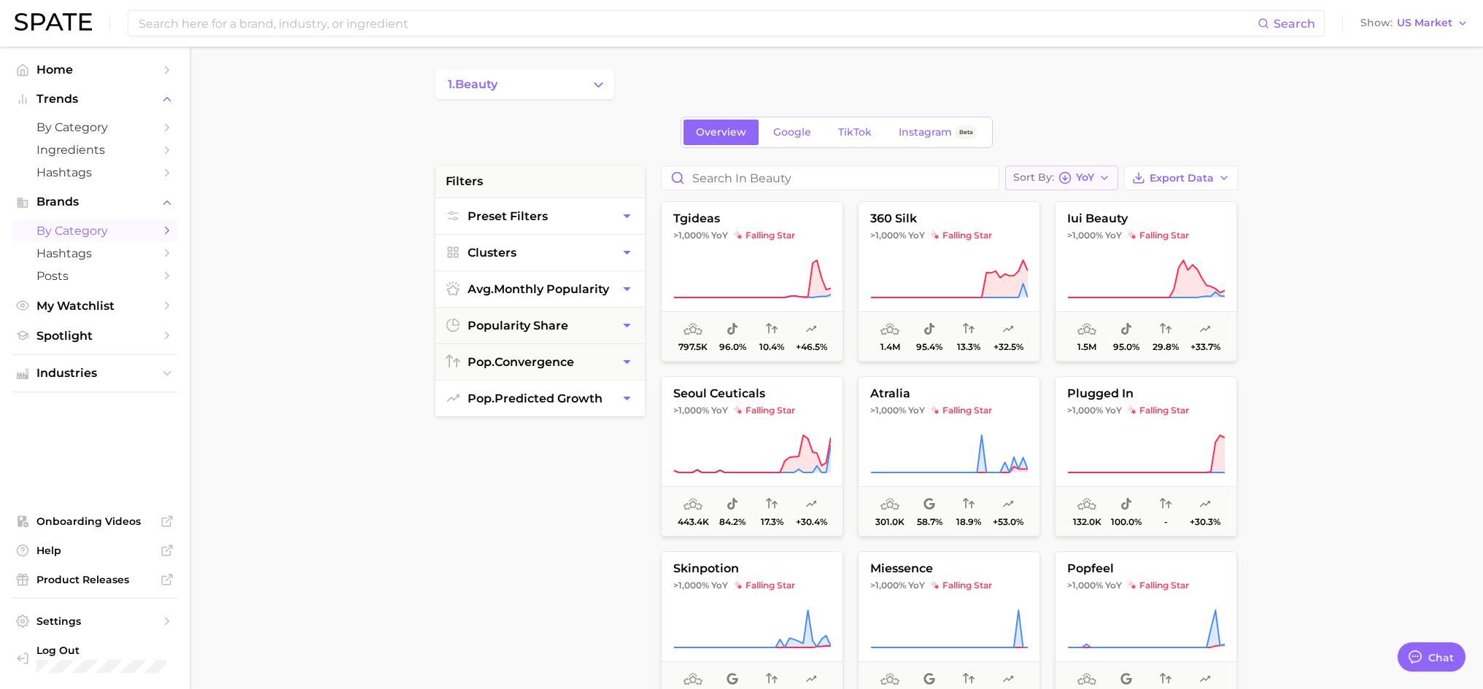
click at [1084, 176] on span "YoY" at bounding box center [1085, 178] width 18 height 8
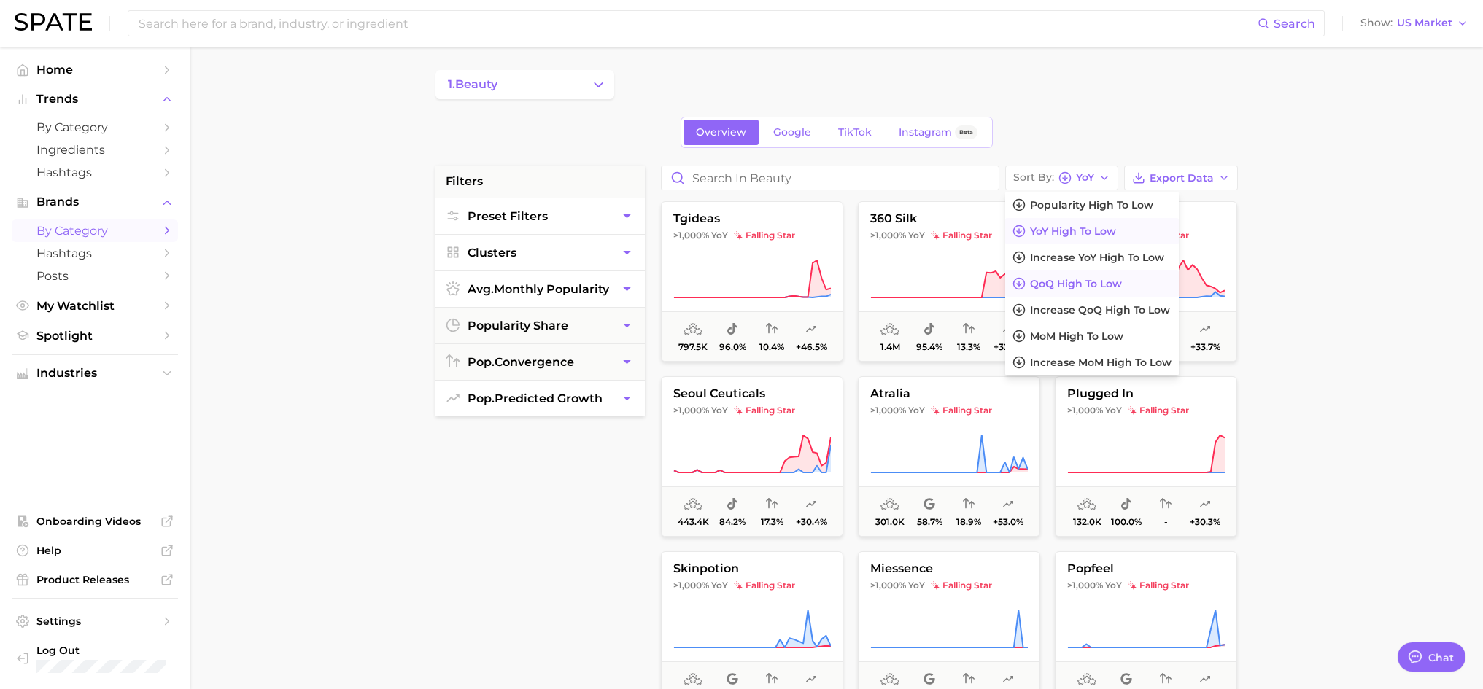
click at [1087, 282] on span "QoQ high to low" at bounding box center [1076, 284] width 92 height 12
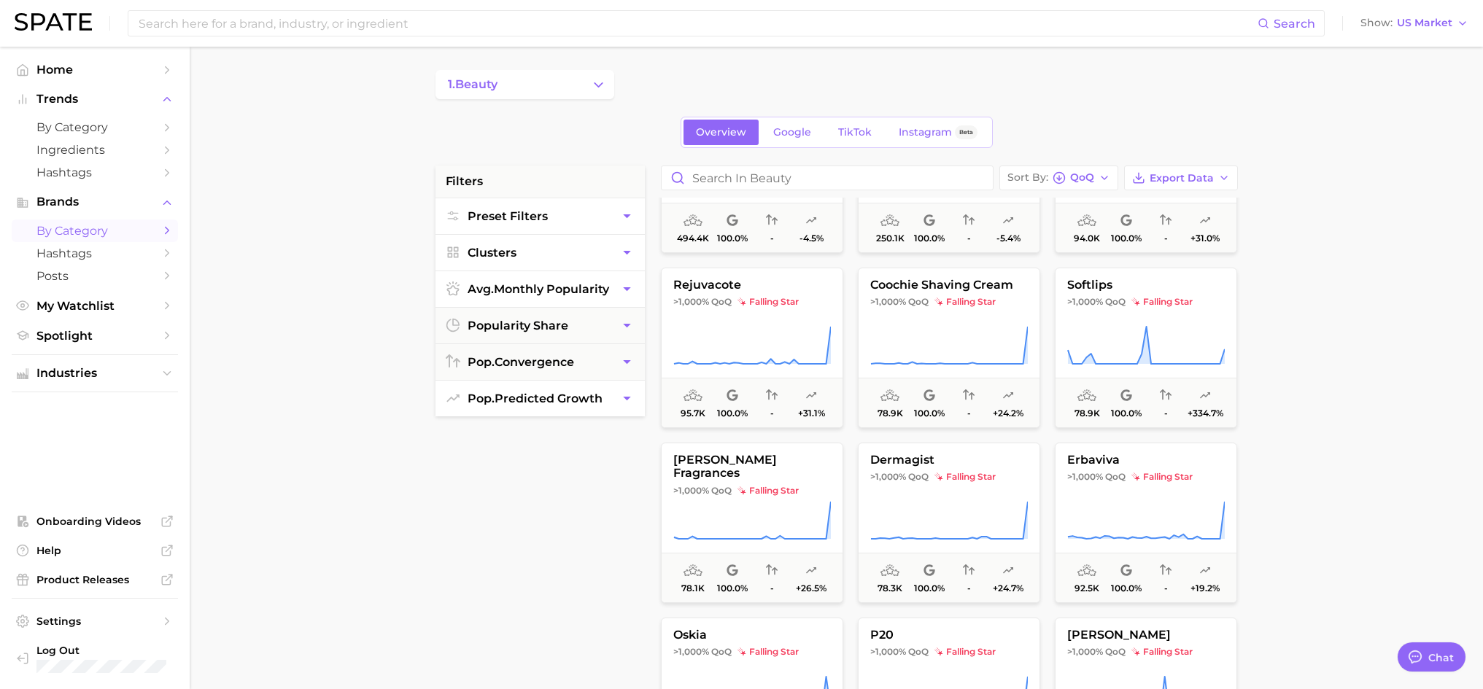
scroll to position [365, 0]
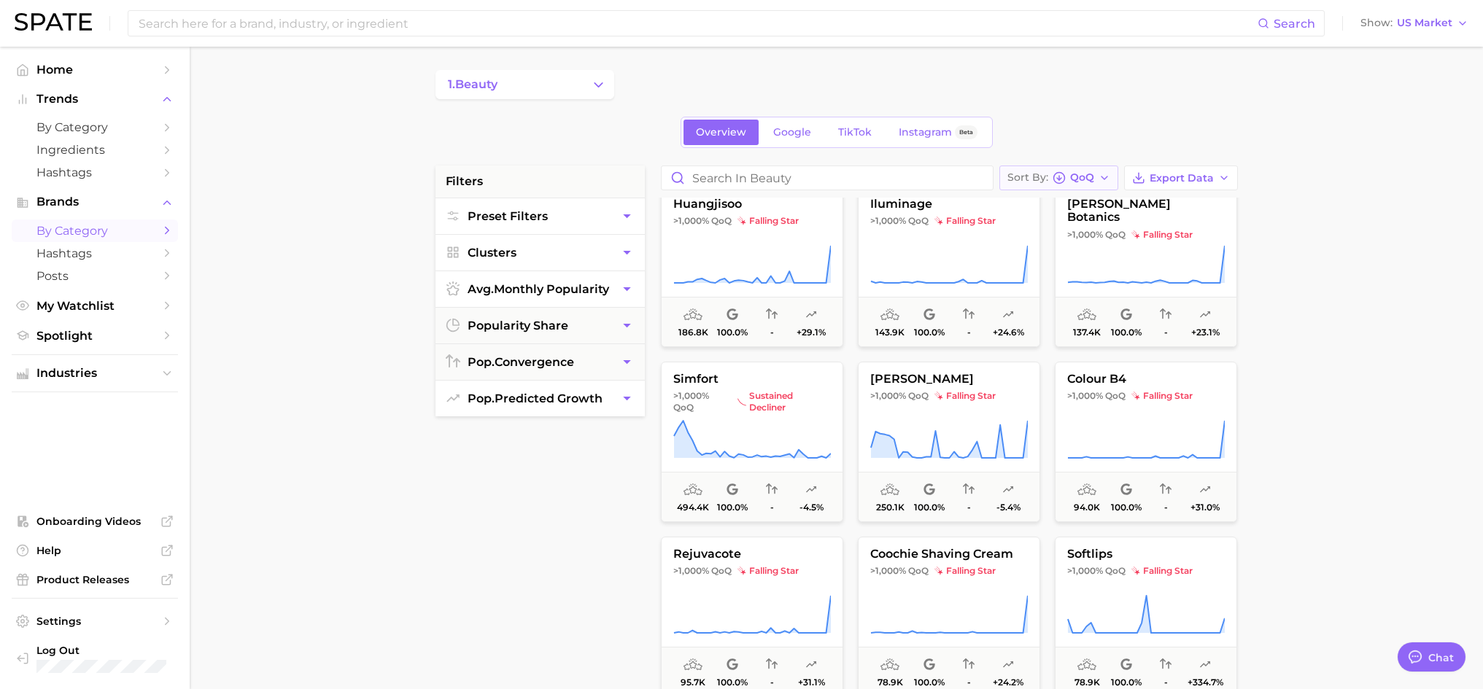
click at [1101, 173] on icon "button" at bounding box center [1105, 178] width 12 height 12
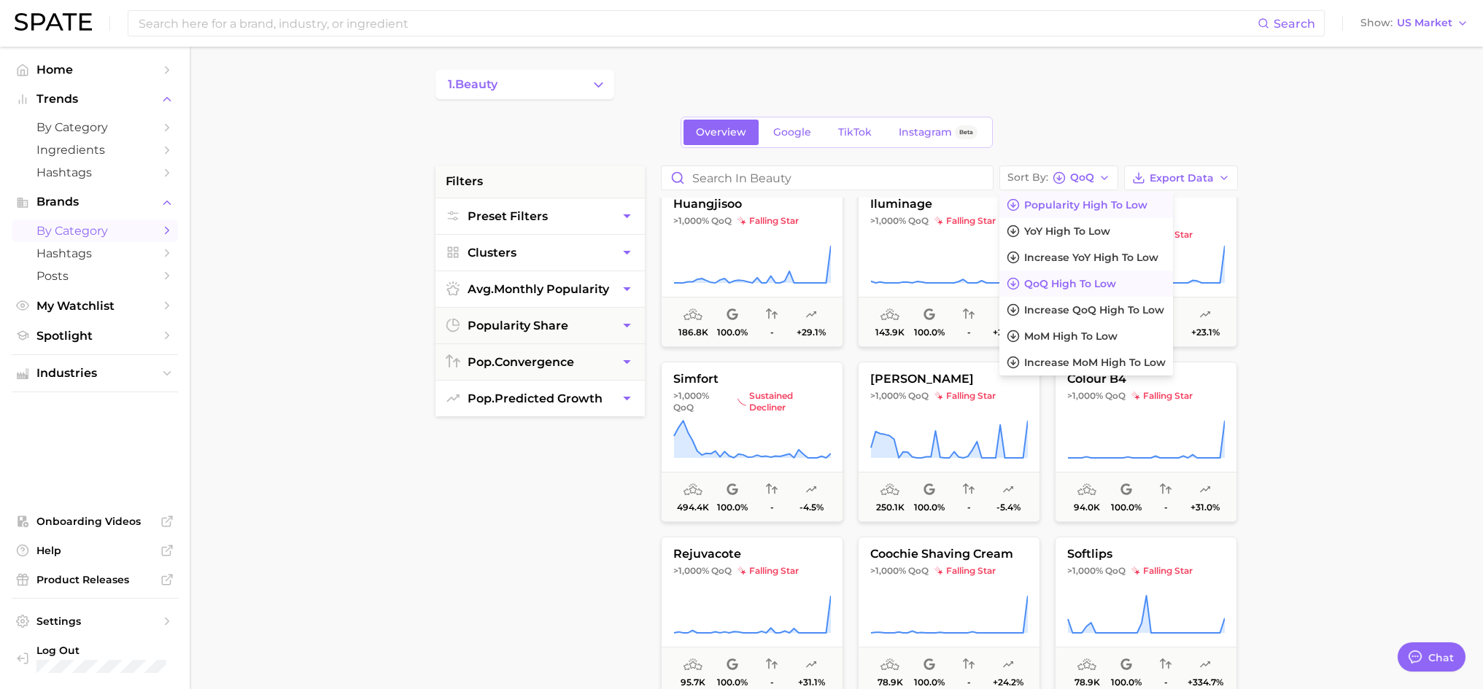
click at [1087, 199] on span "Popularity high to low" at bounding box center [1085, 205] width 123 height 12
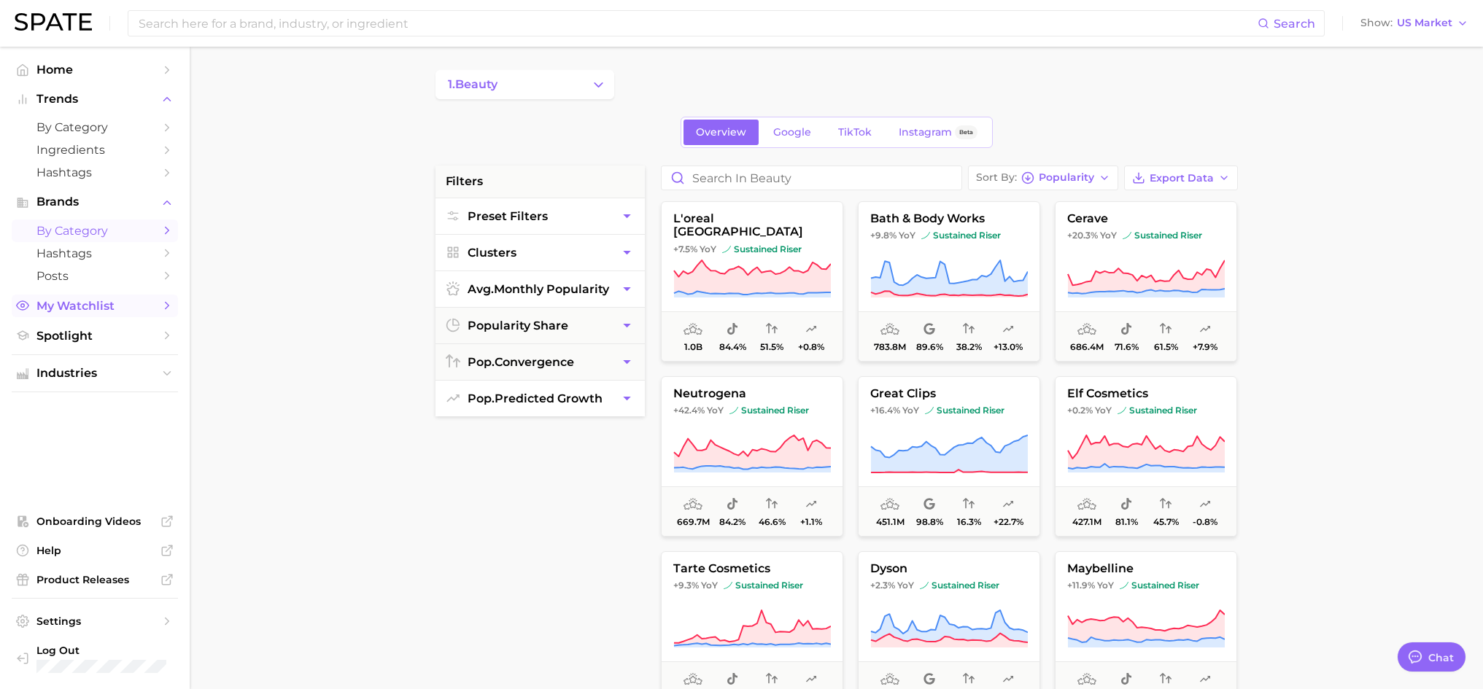
click at [92, 308] on span "My Watchlist" at bounding box center [94, 306] width 117 height 14
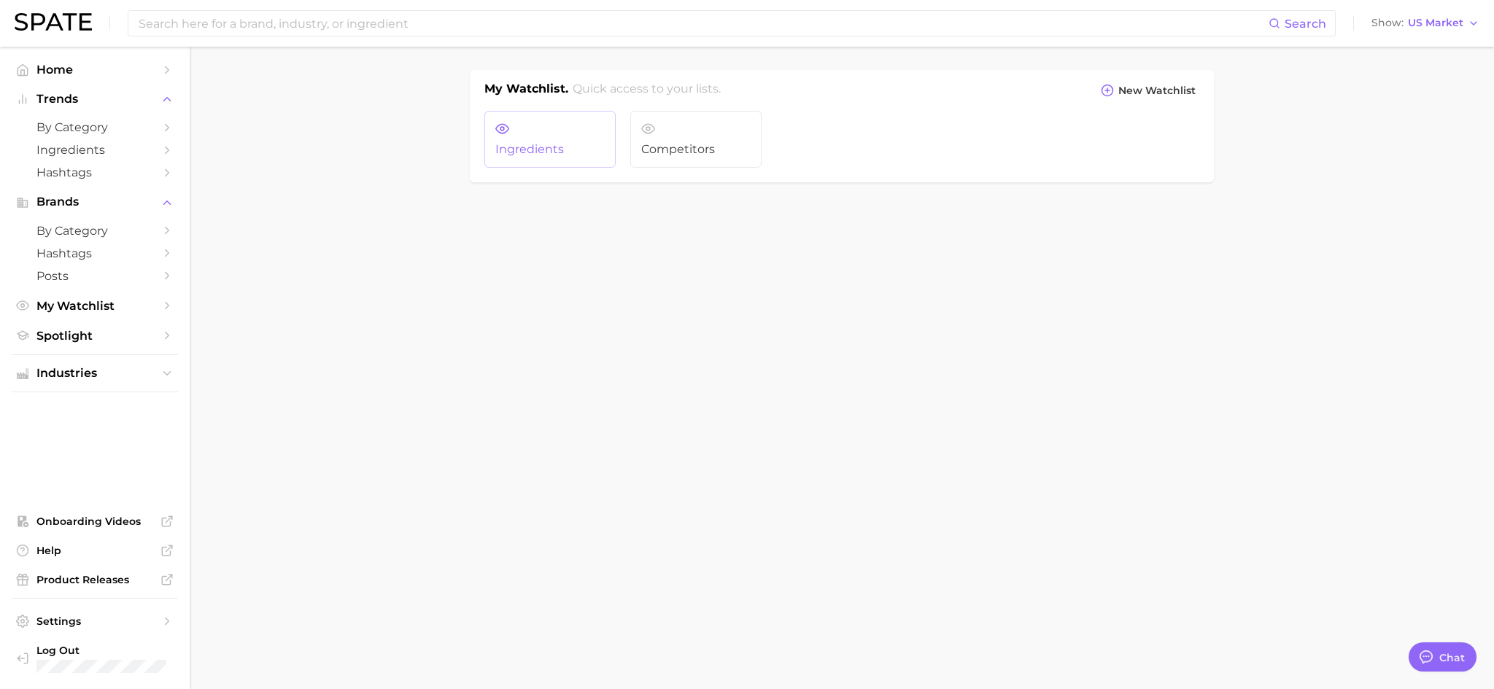
click at [541, 149] on span "Ingredients" at bounding box center [549, 149] width 109 height 13
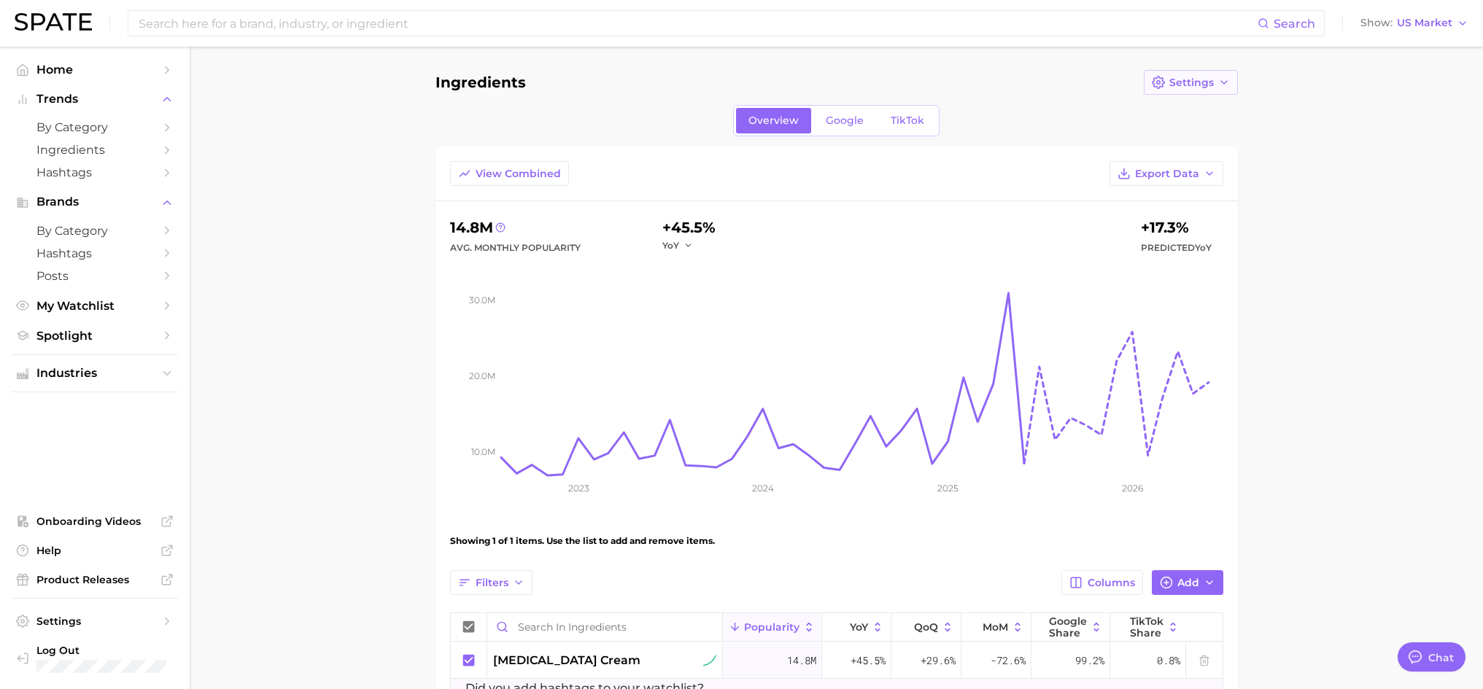
click at [1199, 83] on span "Settings" at bounding box center [1192, 83] width 45 height 12
click at [1301, 172] on main "Ingredients Settings Edit Details Duplicate Delete Overview Google TikTok View …" at bounding box center [837, 425] width 1294 height 757
click at [1067, 286] on rect at bounding box center [862, 366] width 722 height 219
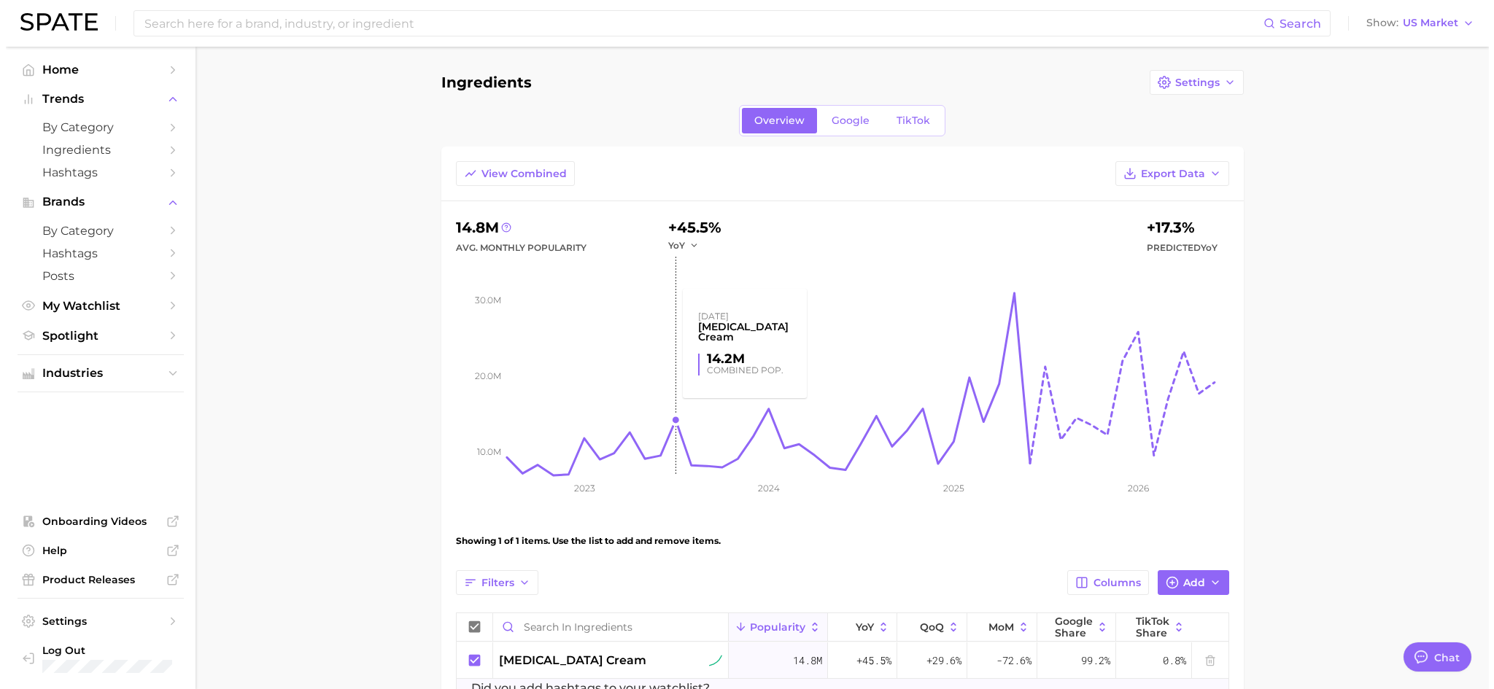
scroll to position [115, 0]
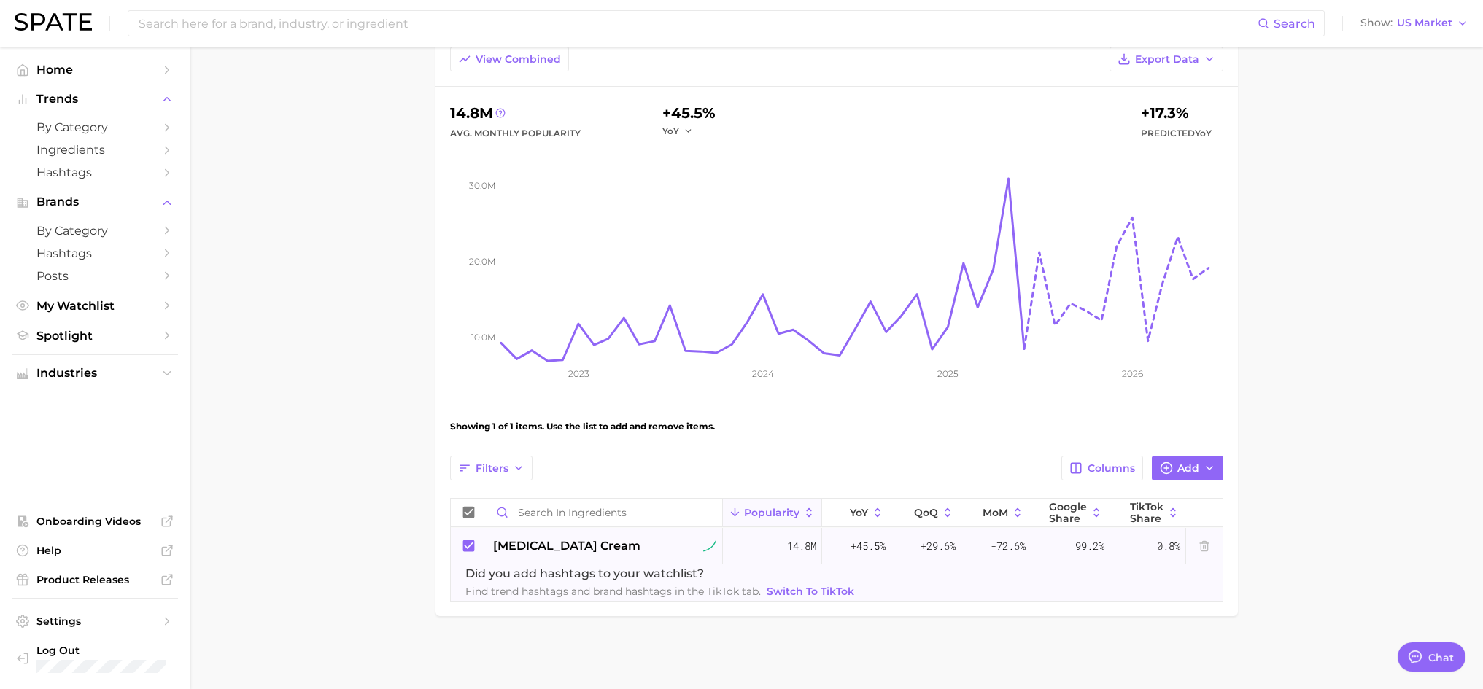
click at [506, 552] on span "[MEDICAL_DATA] cream" at bounding box center [566, 547] width 147 height 18
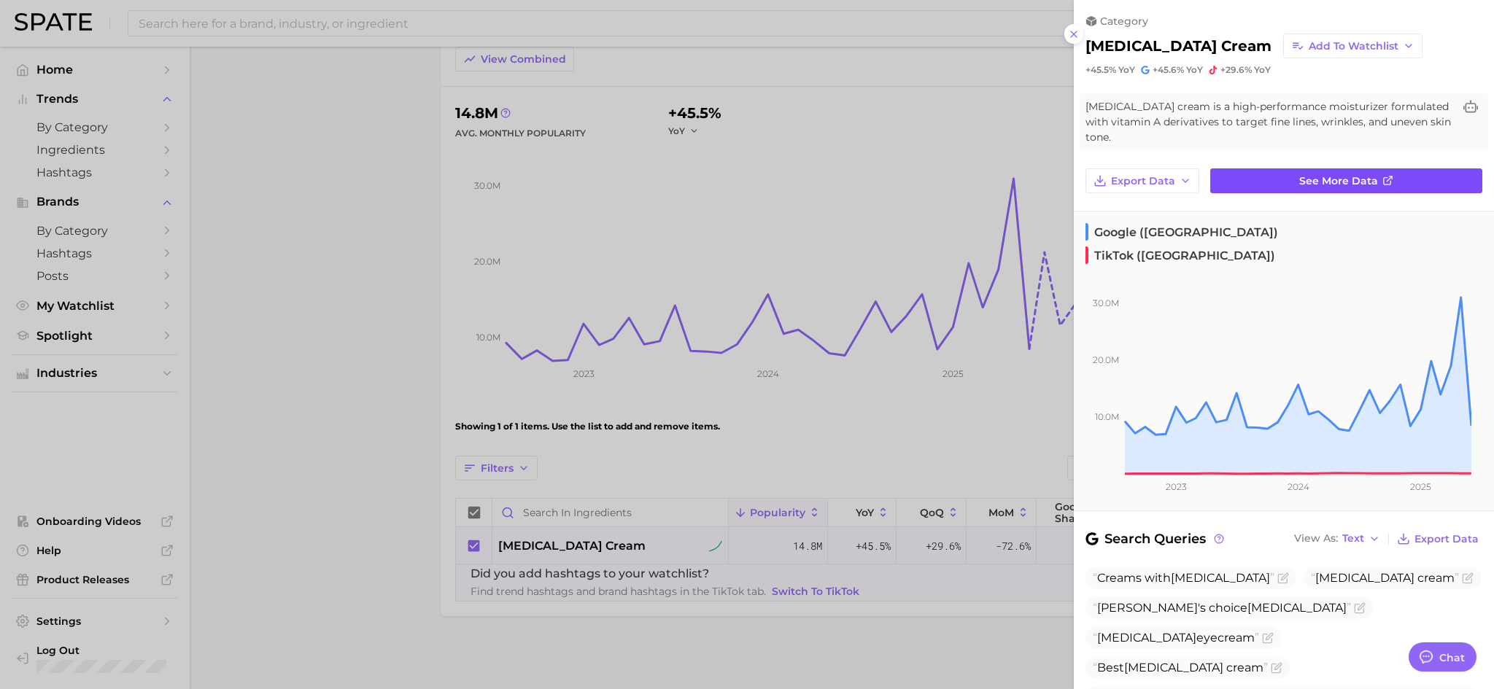
click at [1369, 182] on span "See more data" at bounding box center [1338, 181] width 79 height 12
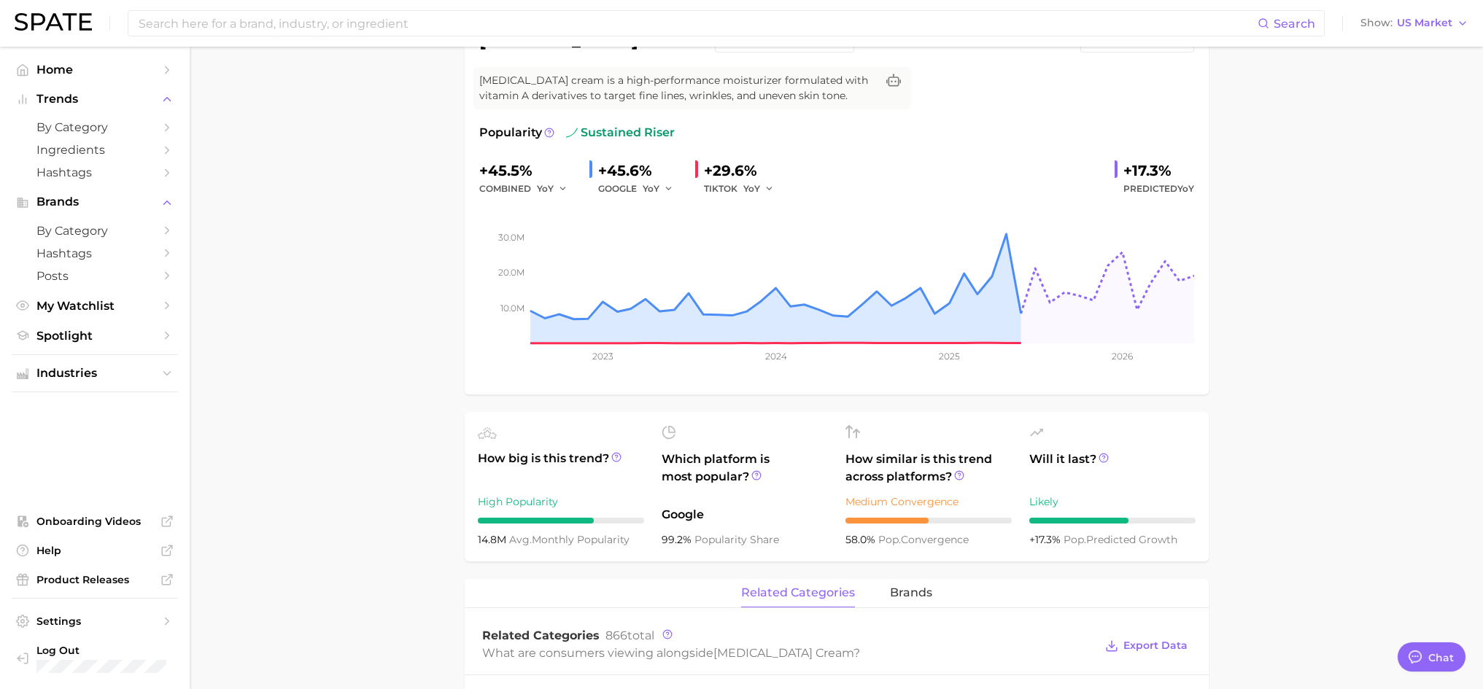
scroll to position [146, 0]
